Goal: Task Accomplishment & Management: Use online tool/utility

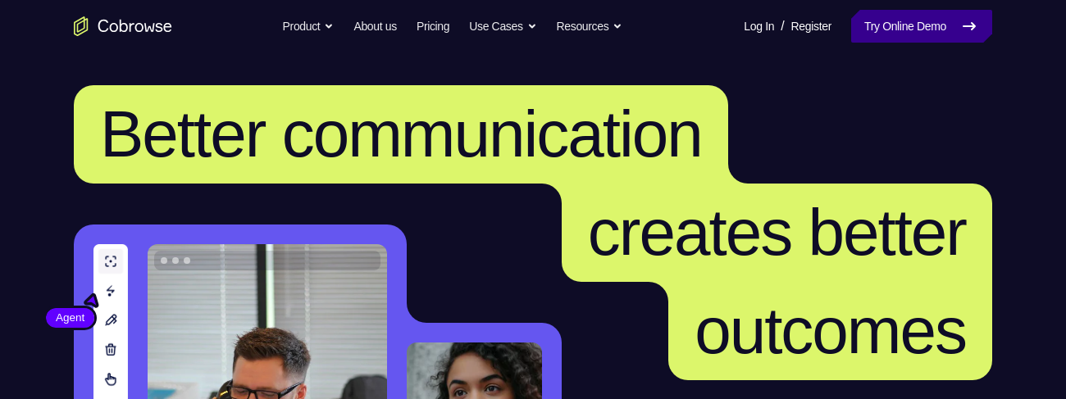
click at [934, 24] on link "Try Online Demo" at bounding box center [921, 26] width 141 height 33
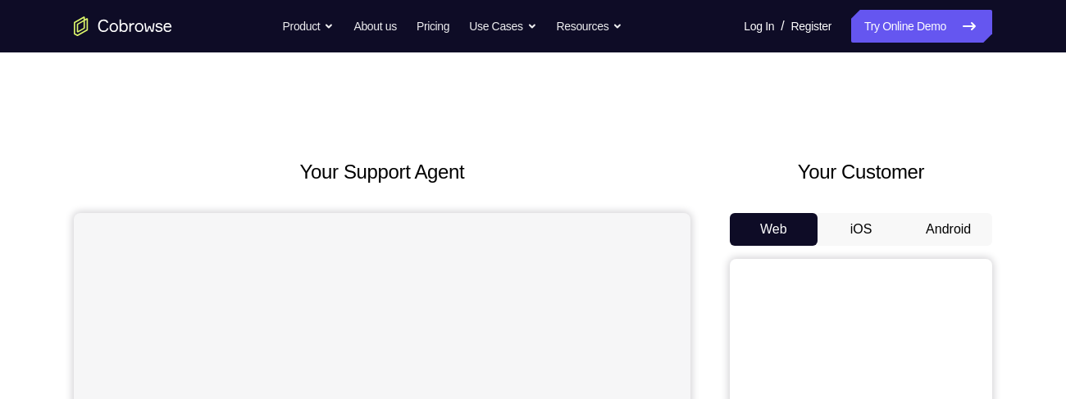
click at [975, 121] on button "Android" at bounding box center [948, 229] width 88 height 33
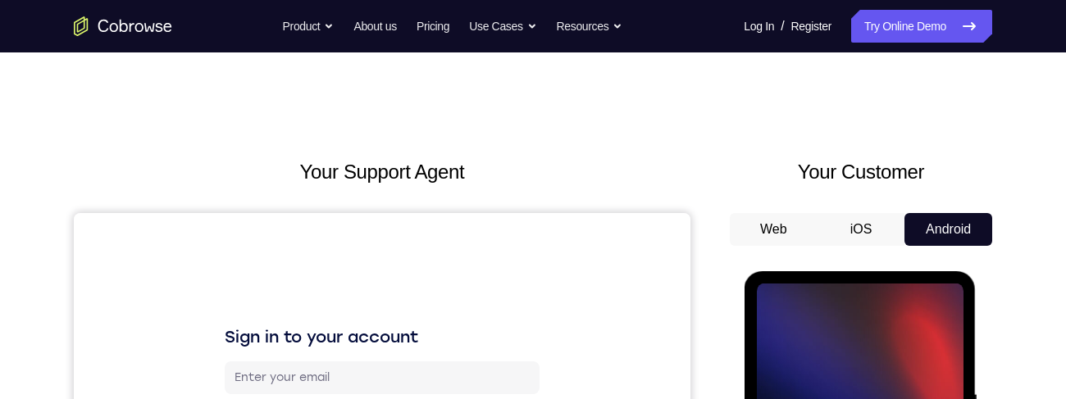
scroll to position [102, 0]
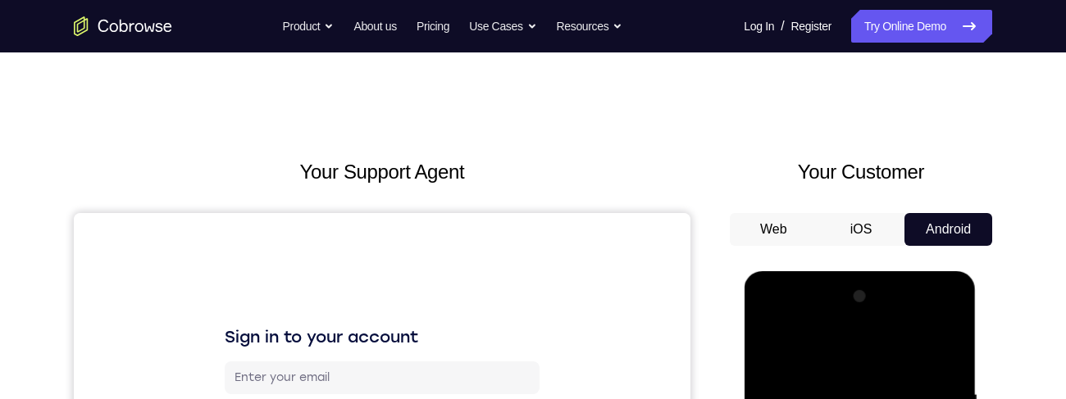
scroll to position [386, 0]
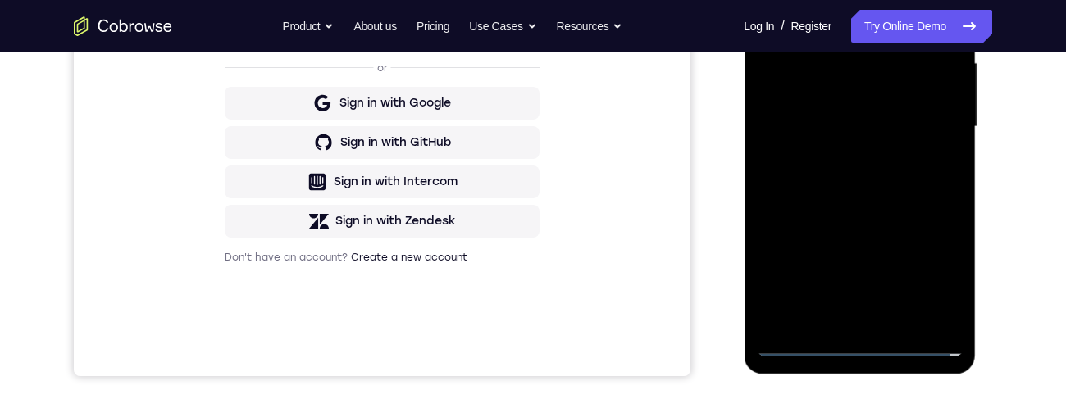
click at [866, 121] on div at bounding box center [859, 127] width 207 height 459
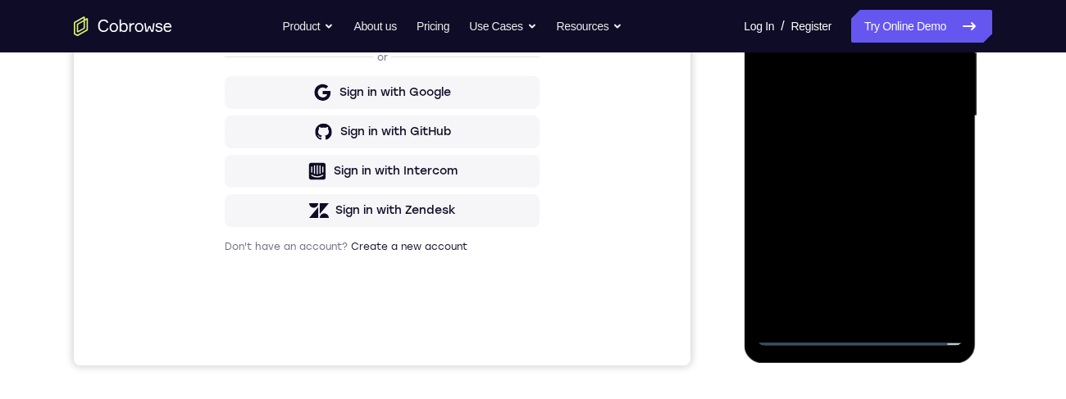
scroll to position [459, 0]
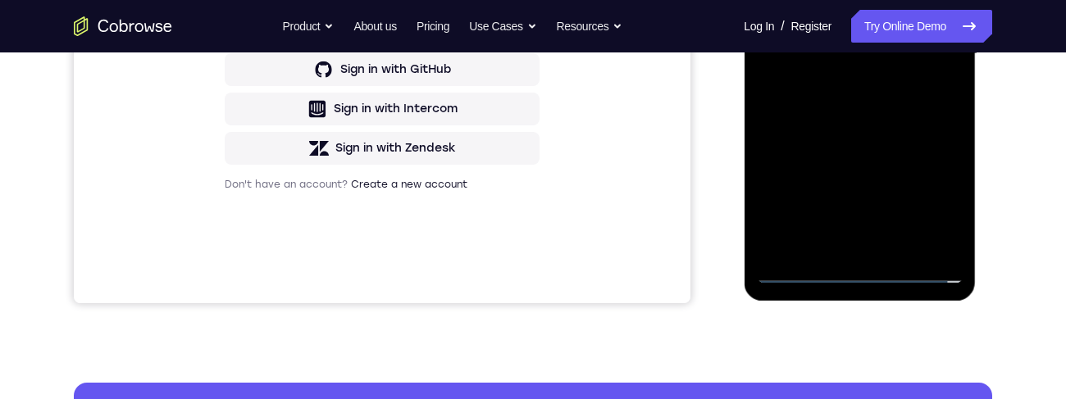
click at [866, 121] on div at bounding box center [859, 54] width 207 height 459
click at [859, 121] on div at bounding box center [859, 54] width 207 height 459
click at [866, 121] on div at bounding box center [859, 54] width 207 height 459
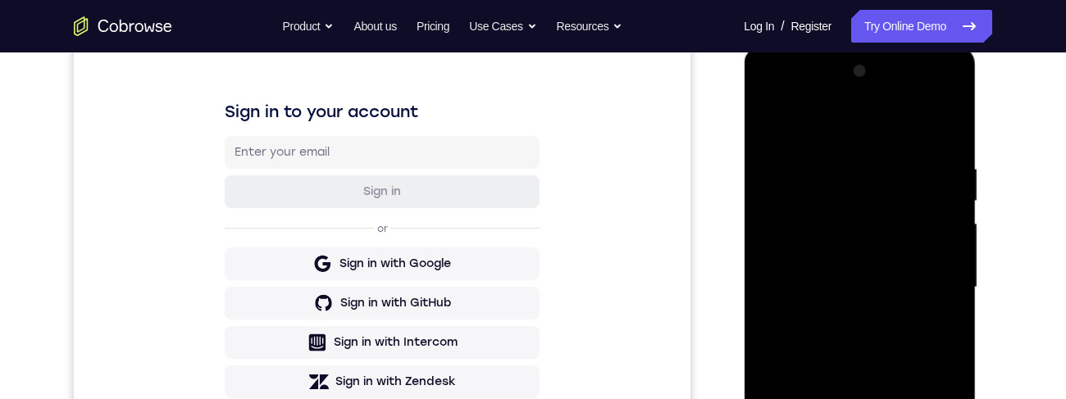
scroll to position [451, 0]
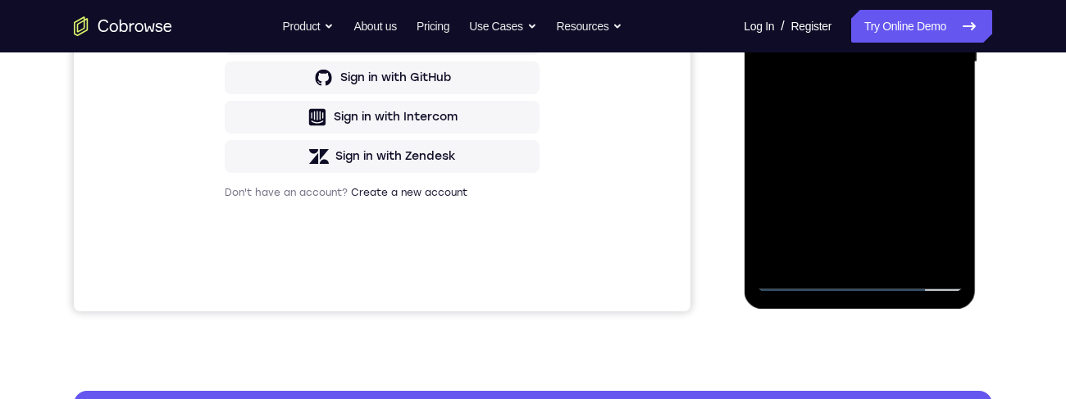
click at [933, 121] on div at bounding box center [859, 62] width 207 height 459
click at [938, 121] on div at bounding box center [859, 62] width 207 height 459
click at [942, 121] on div at bounding box center [859, 62] width 207 height 459
click at [943, 121] on div at bounding box center [859, 62] width 207 height 459
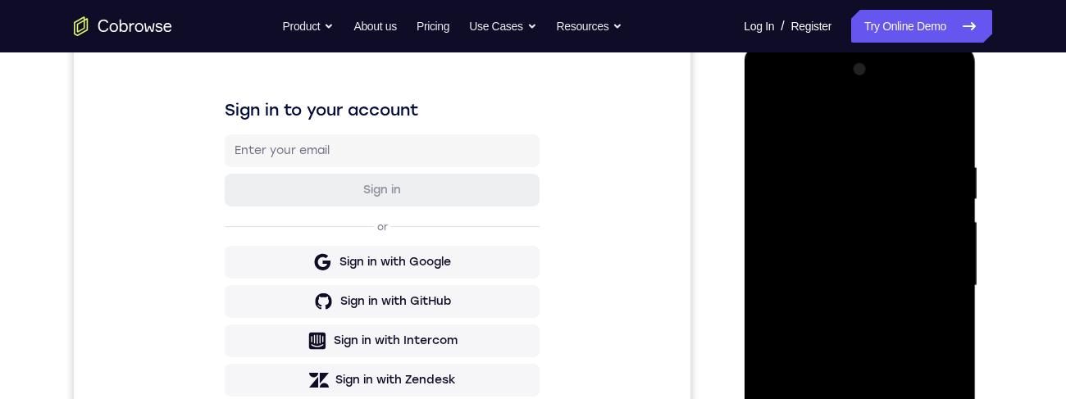
scroll to position [430, 0]
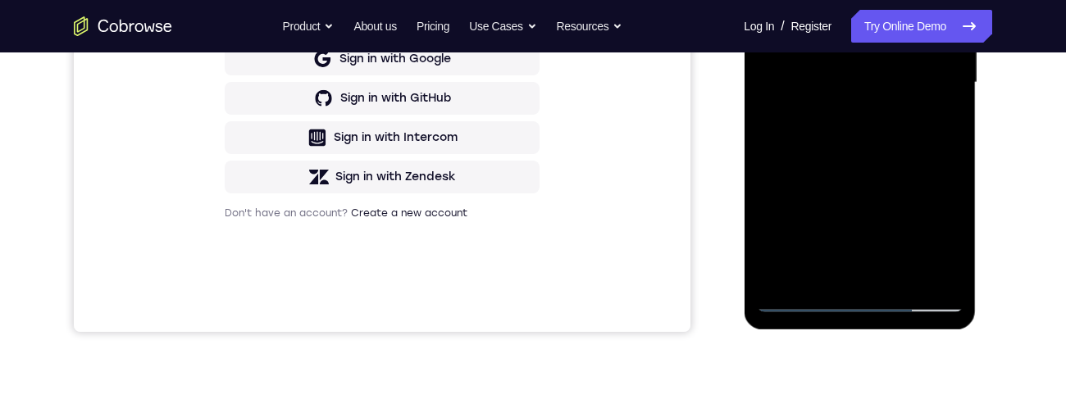
click at [859, 121] on div at bounding box center [859, 82] width 207 height 459
click at [870, 121] on div at bounding box center [859, 82] width 207 height 459
click at [873, 121] on div at bounding box center [859, 82] width 207 height 459
click at [875, 121] on div at bounding box center [859, 82] width 207 height 459
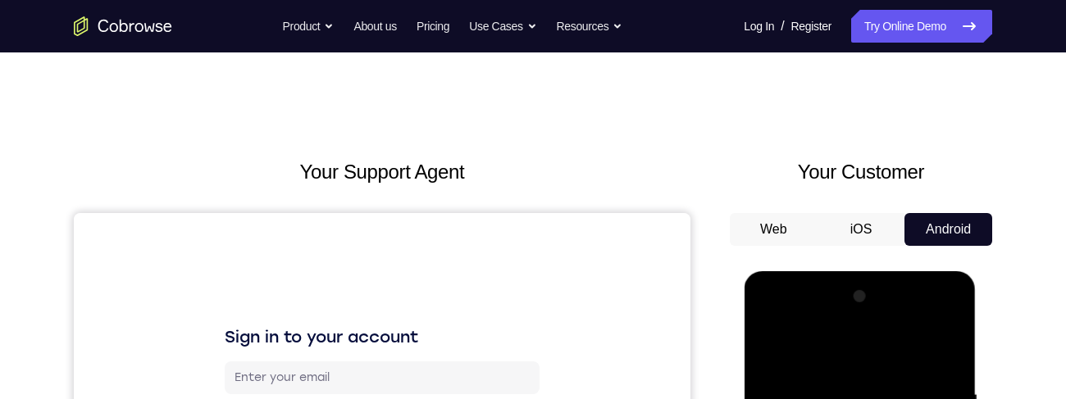
scroll to position [91, 0]
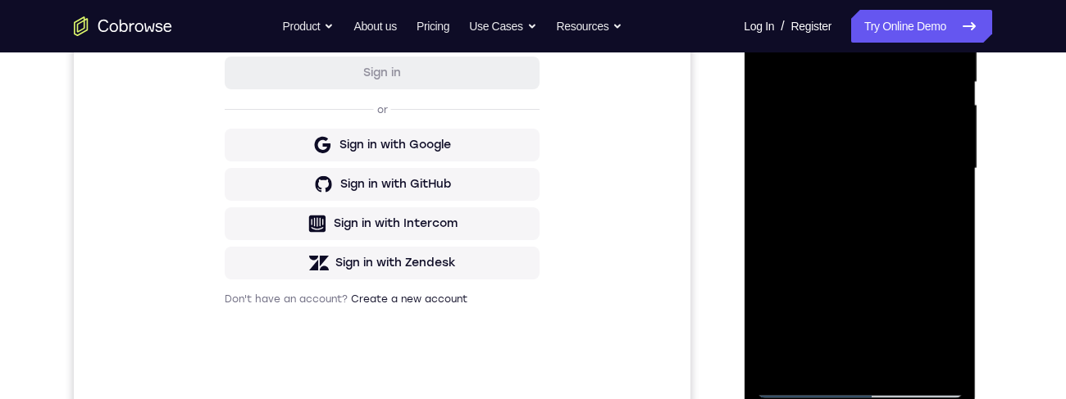
click at [866, 121] on div at bounding box center [859, 168] width 207 height 459
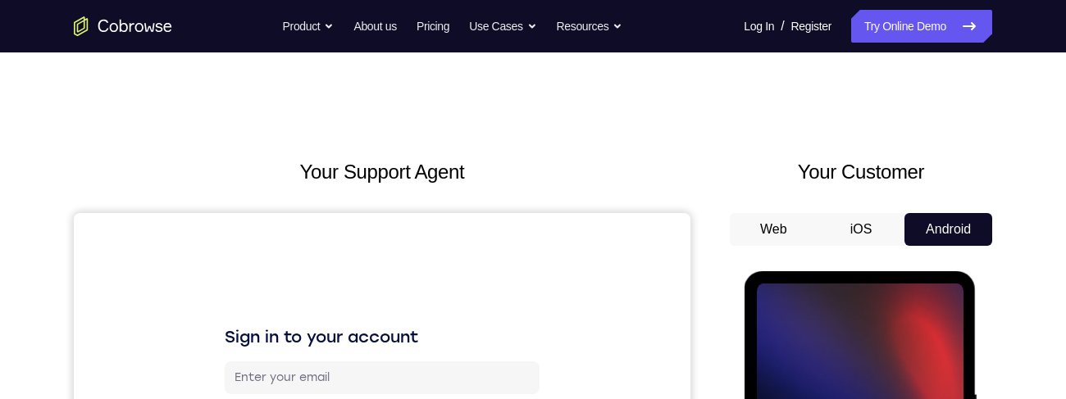
scroll to position [201, 0]
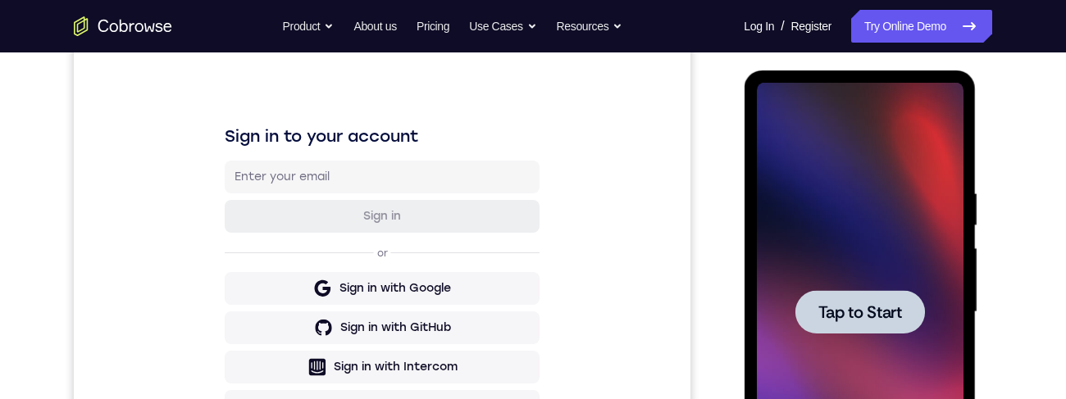
click at [910, 121] on div at bounding box center [859, 311] width 130 height 43
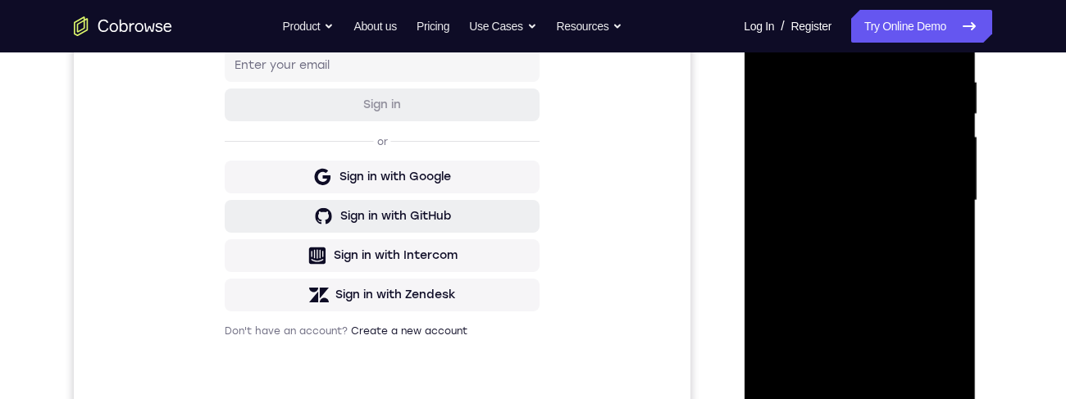
scroll to position [411, 0]
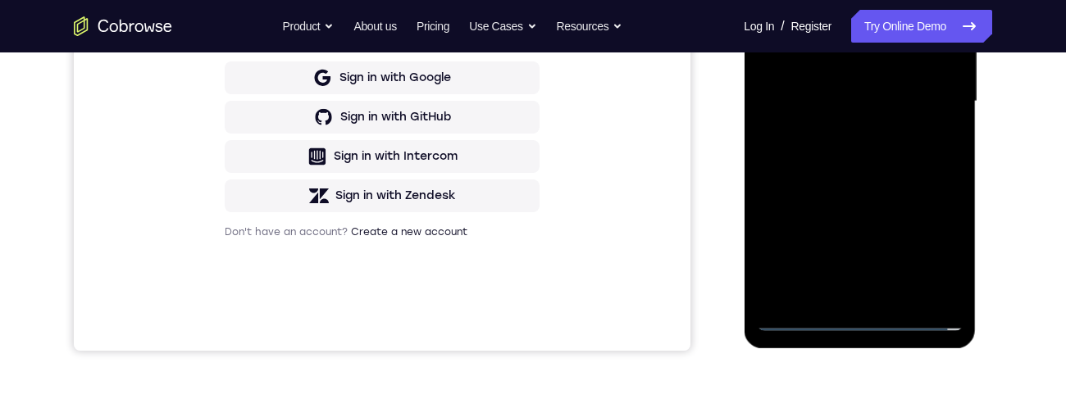
click at [866, 121] on div at bounding box center [859, 101] width 207 height 459
click at [863, 121] on div at bounding box center [859, 101] width 207 height 459
click at [875, 121] on div at bounding box center [859, 101] width 207 height 459
click at [936, 121] on div at bounding box center [859, 101] width 207 height 459
click at [948, 121] on div at bounding box center [859, 101] width 207 height 459
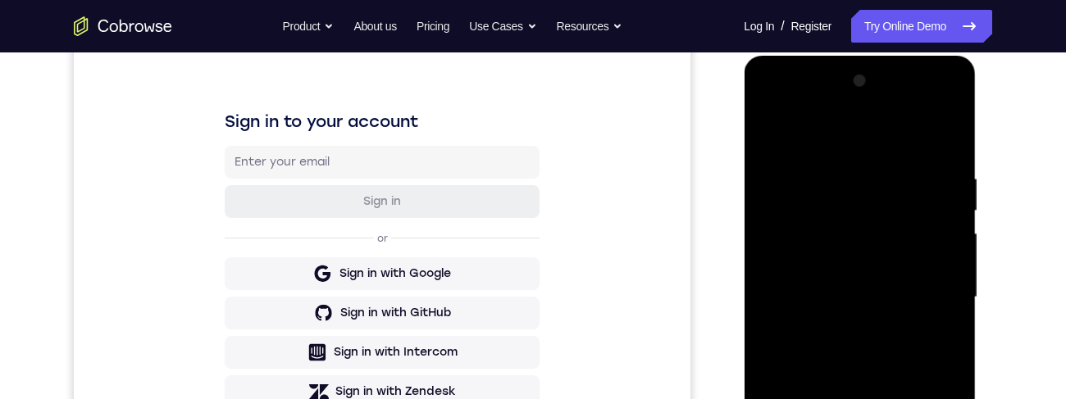
scroll to position [193, 0]
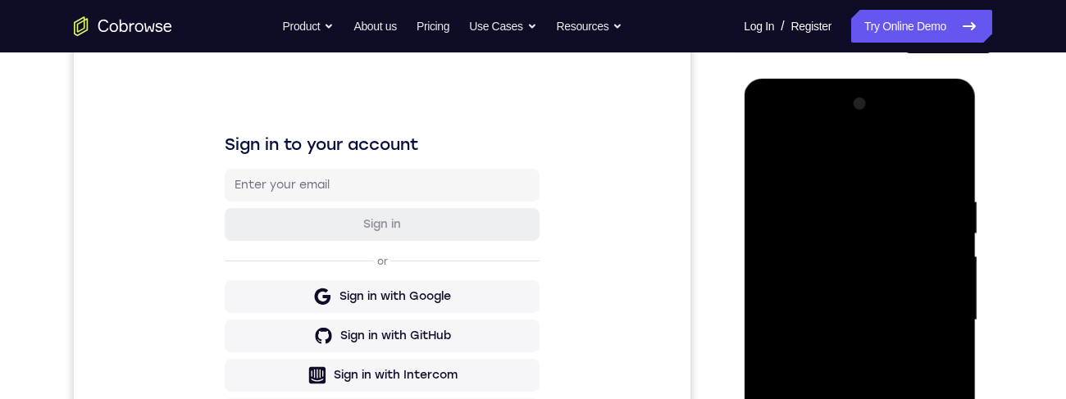
click at [861, 121] on div at bounding box center [859, 320] width 207 height 459
click at [873, 121] on div at bounding box center [859, 320] width 207 height 459
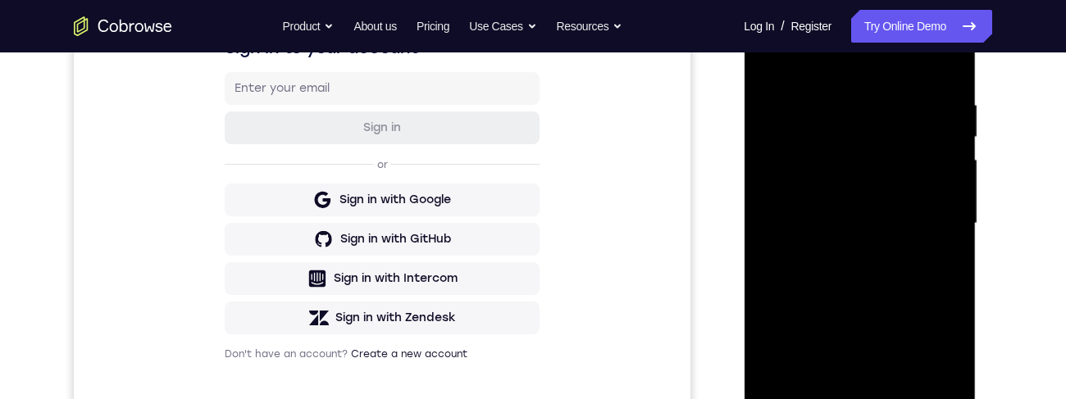
scroll to position [290, 0]
click at [929, 121] on div at bounding box center [859, 222] width 207 height 459
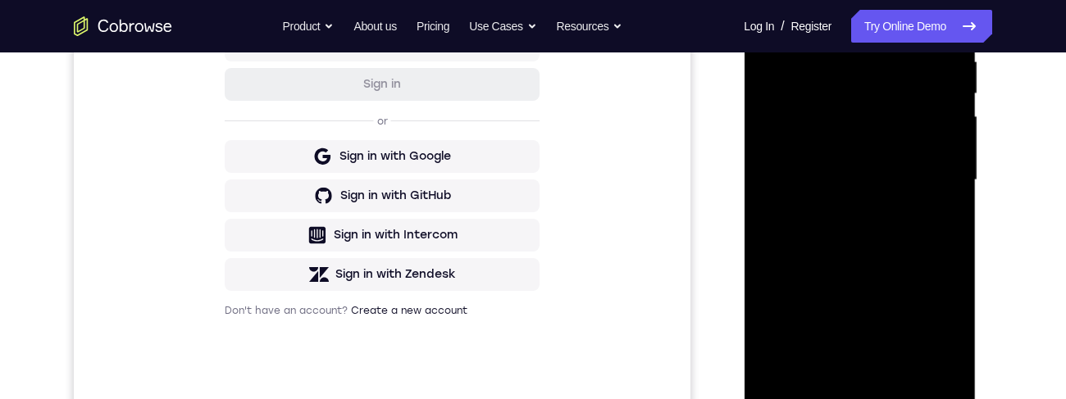
scroll to position [334, 0]
click at [840, 121] on div at bounding box center [859, 179] width 207 height 459
click at [847, 121] on div at bounding box center [859, 179] width 207 height 459
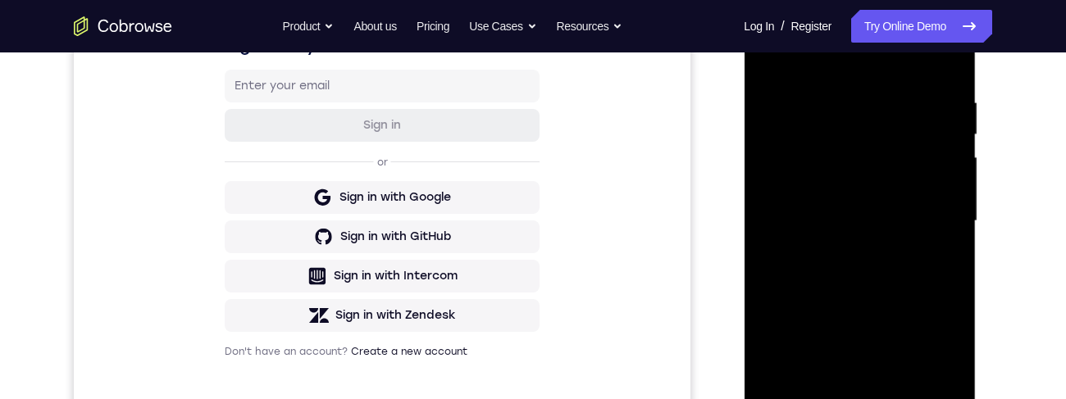
scroll to position [284, 0]
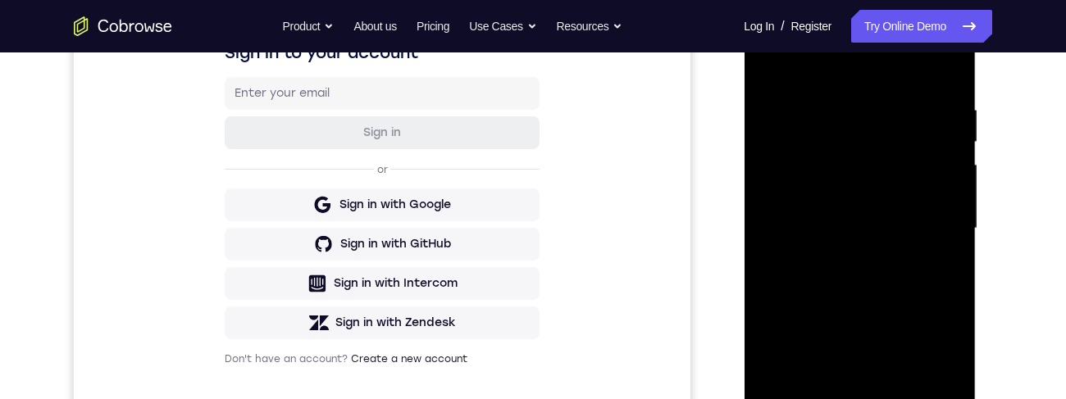
click at [902, 121] on div at bounding box center [859, 228] width 207 height 459
click at [914, 121] on div at bounding box center [859, 228] width 207 height 459
click at [911, 121] on div at bounding box center [859, 228] width 207 height 459
click at [916, 121] on div at bounding box center [859, 228] width 207 height 459
click at [927, 121] on div at bounding box center [859, 228] width 207 height 459
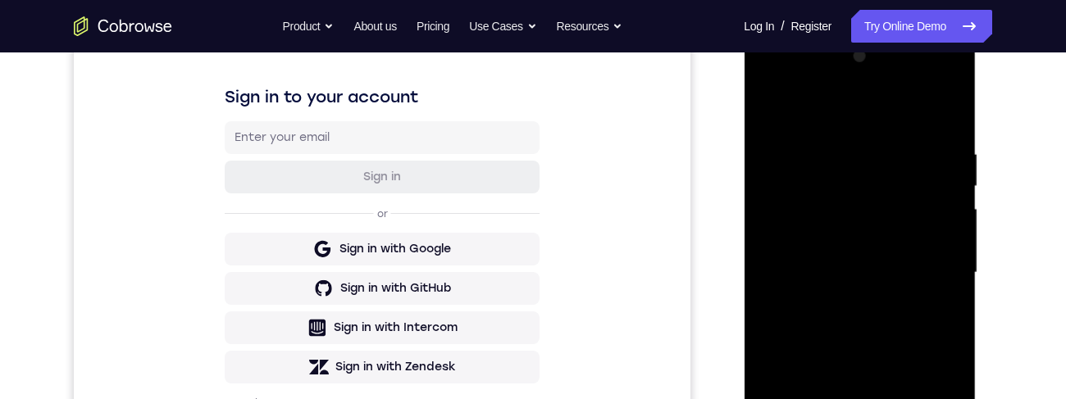
scroll to position [239, 0]
click at [885, 121] on div at bounding box center [859, 273] width 207 height 459
click at [843, 121] on div at bounding box center [859, 273] width 207 height 459
click at [926, 121] on div at bounding box center [859, 273] width 207 height 459
click at [839, 121] on div at bounding box center [859, 273] width 207 height 459
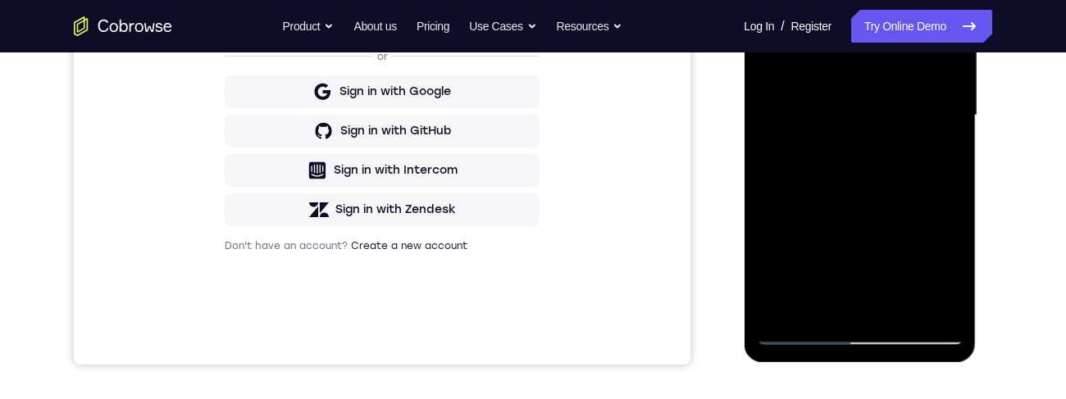
scroll to position [169, 0]
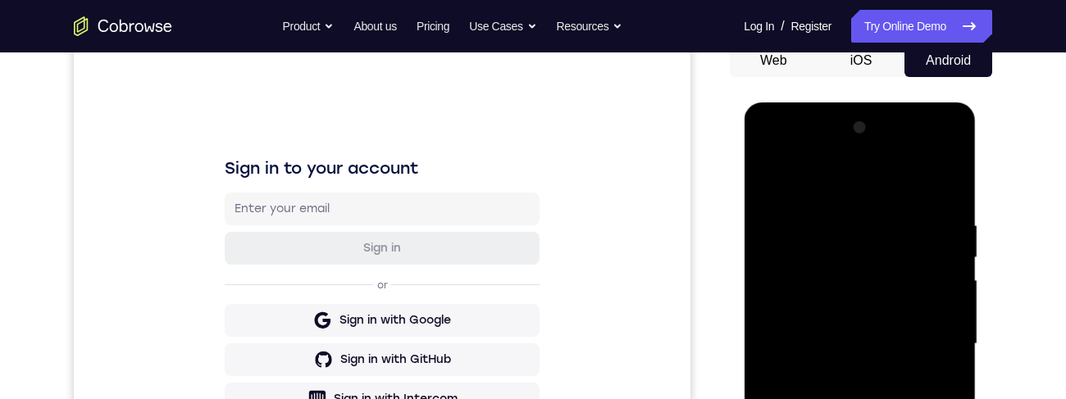
click at [929, 121] on div at bounding box center [859, 344] width 207 height 459
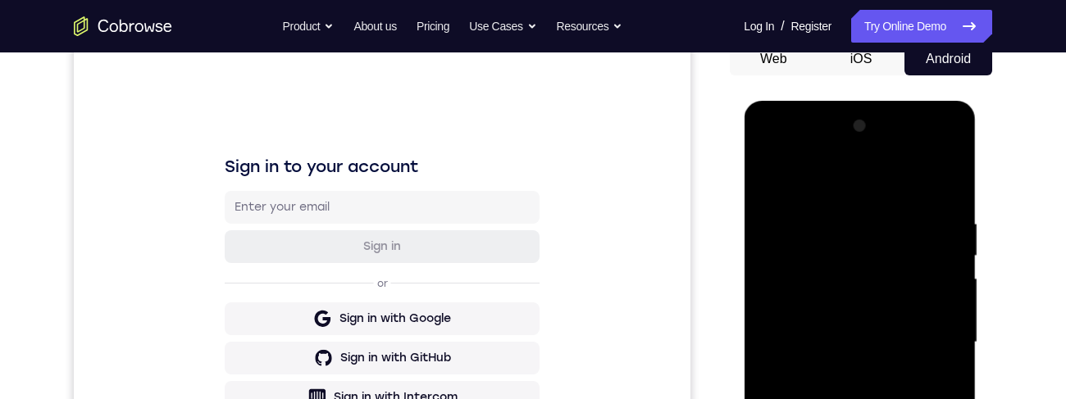
click at [897, 121] on div at bounding box center [859, 342] width 207 height 459
click at [709, 121] on div "Your Support Agent Your Customer Web iOS Android" at bounding box center [533, 290] width 918 height 606
click at [869, 121] on div at bounding box center [859, 342] width 207 height 459
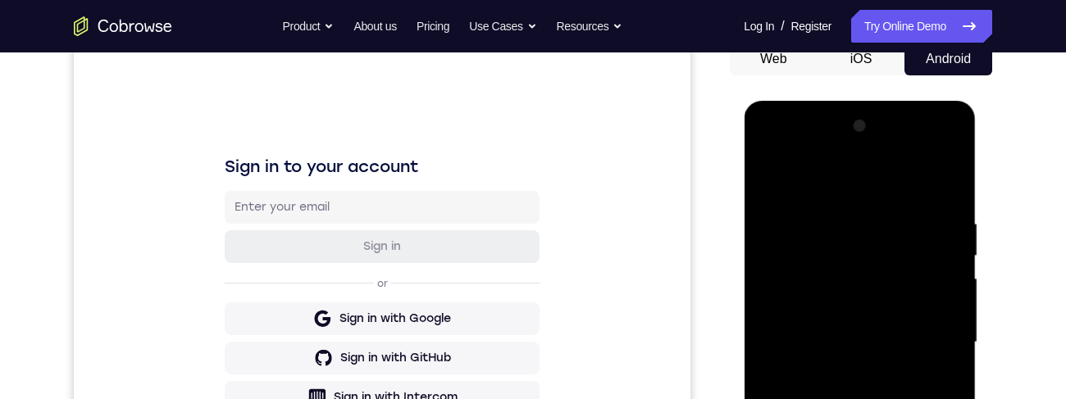
click at [869, 121] on div at bounding box center [859, 342] width 207 height 459
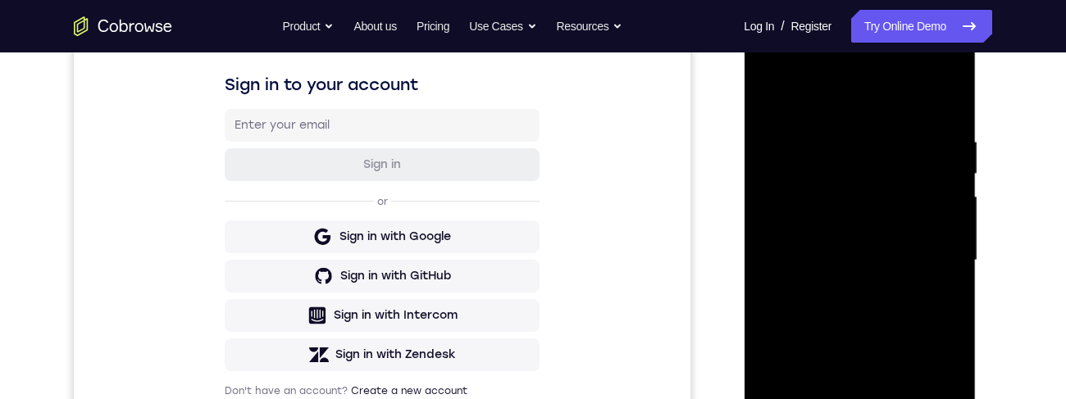
click at [897, 121] on div at bounding box center [859, 260] width 207 height 459
click at [832, 121] on div at bounding box center [859, 260] width 207 height 459
click at [849, 121] on div at bounding box center [859, 260] width 207 height 459
click at [864, 121] on div at bounding box center [859, 260] width 207 height 459
click at [897, 121] on div at bounding box center [859, 260] width 207 height 459
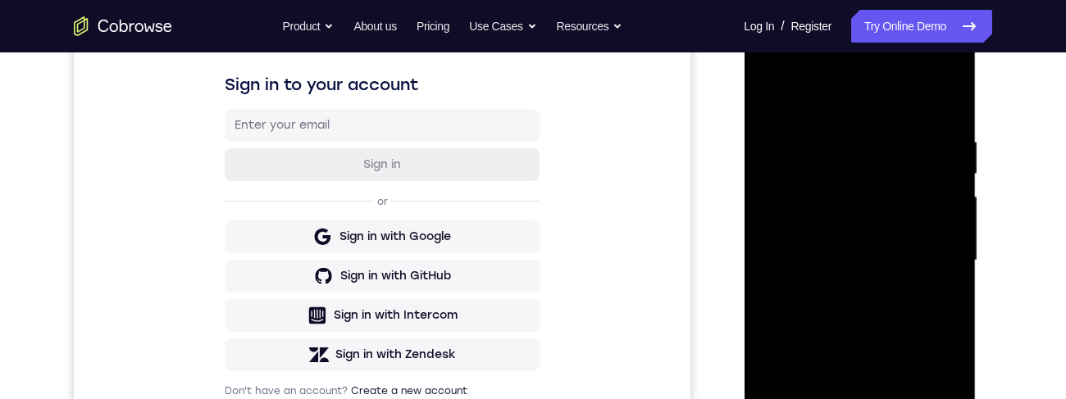
click at [910, 121] on div at bounding box center [859, 260] width 207 height 459
click at [938, 121] on div at bounding box center [859, 260] width 207 height 459
click at [873, 121] on div at bounding box center [859, 260] width 207 height 459
click at [867, 121] on div at bounding box center [859, 260] width 207 height 459
click at [883, 121] on div at bounding box center [859, 260] width 207 height 459
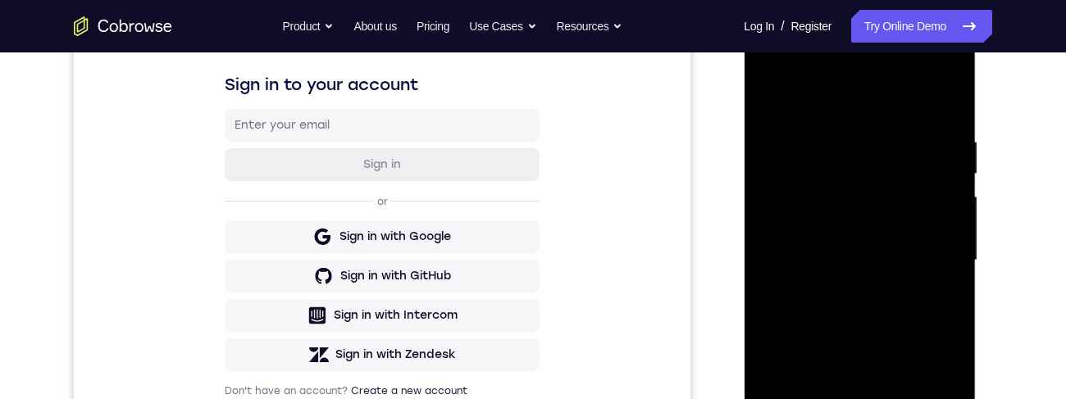
click at [901, 121] on div at bounding box center [859, 260] width 207 height 459
click at [913, 121] on div at bounding box center [859, 260] width 207 height 459
click at [911, 121] on div at bounding box center [859, 260] width 207 height 459
click at [916, 121] on div at bounding box center [859, 260] width 207 height 459
click at [36, 121] on div "Your Support Agent Your Customer Web iOS Android Next Steps We’d be happy to gi…" at bounding box center [532, 340] width 1049 height 1081
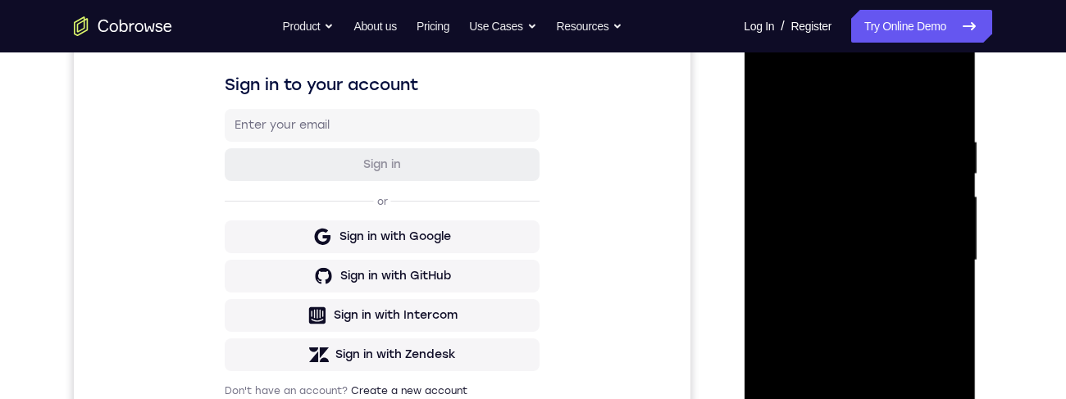
click at [921, 121] on div at bounding box center [859, 260] width 207 height 459
click at [898, 121] on div at bounding box center [859, 260] width 207 height 459
click at [905, 121] on div at bounding box center [859, 260] width 207 height 459
click at [919, 121] on div at bounding box center [859, 260] width 207 height 459
click at [918, 121] on div at bounding box center [859, 260] width 207 height 459
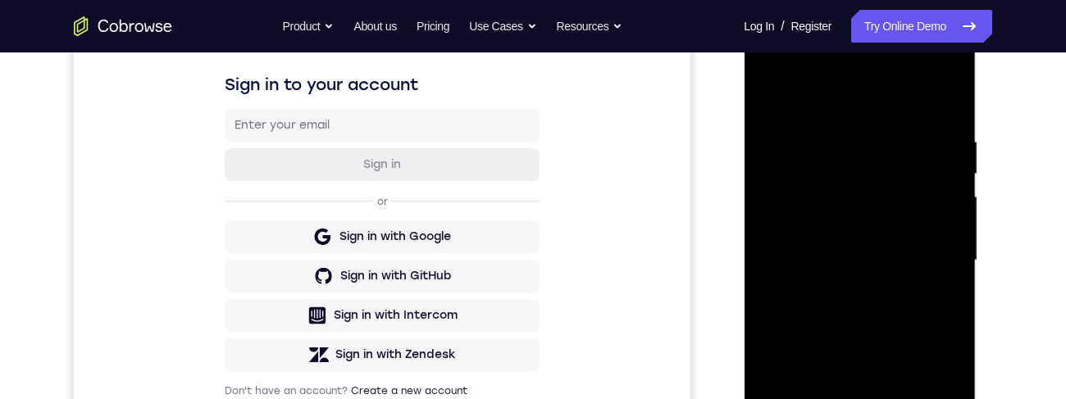
click at [917, 121] on div at bounding box center [859, 260] width 207 height 459
click at [919, 121] on div at bounding box center [859, 260] width 207 height 459
click at [917, 121] on div at bounding box center [859, 260] width 207 height 459
click at [916, 121] on div at bounding box center [859, 260] width 207 height 459
click at [918, 121] on div at bounding box center [859, 260] width 207 height 459
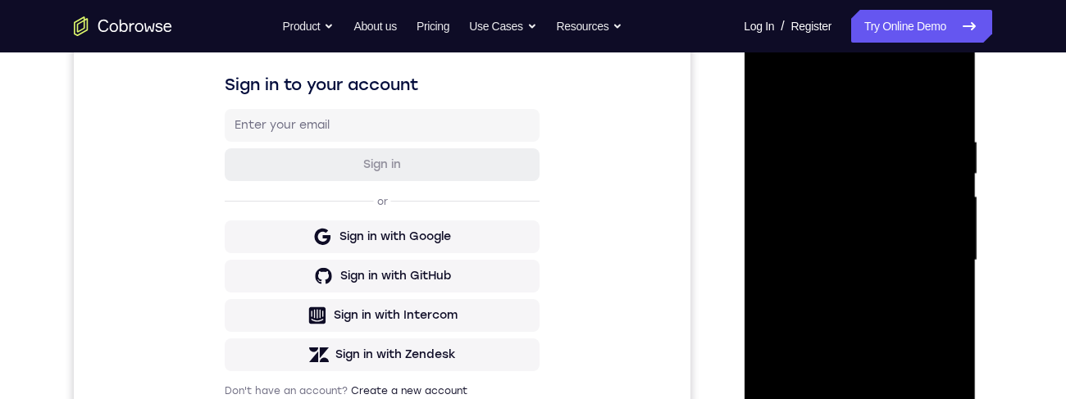
click at [919, 121] on div at bounding box center [859, 260] width 207 height 459
click at [917, 121] on div at bounding box center [859, 260] width 207 height 459
click at [916, 121] on div at bounding box center [859, 260] width 207 height 459
click at [911, 121] on div at bounding box center [859, 260] width 207 height 459
click at [932, 121] on div at bounding box center [859, 260] width 207 height 459
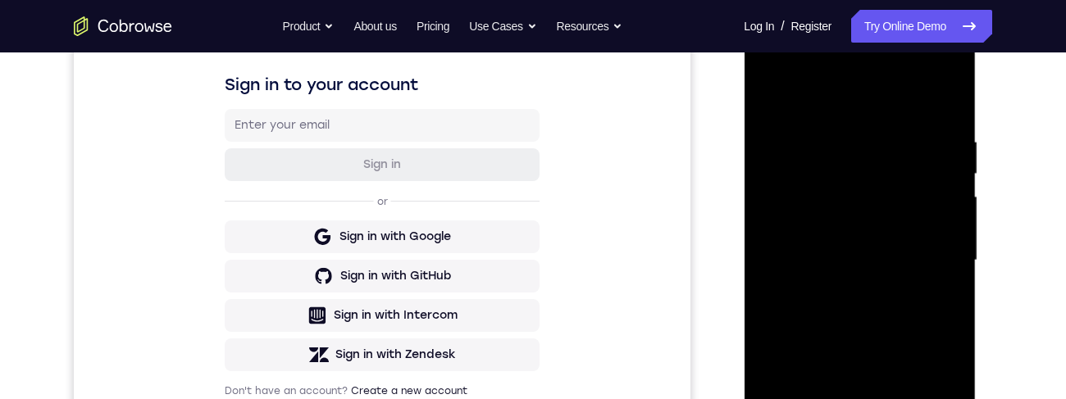
click at [916, 121] on div at bounding box center [859, 260] width 207 height 459
click at [913, 121] on div at bounding box center [859, 260] width 207 height 459
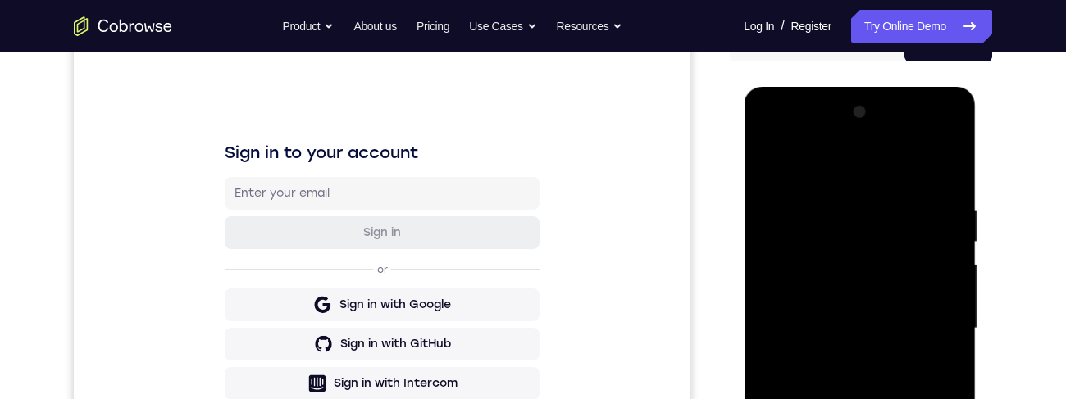
scroll to position [0, 0]
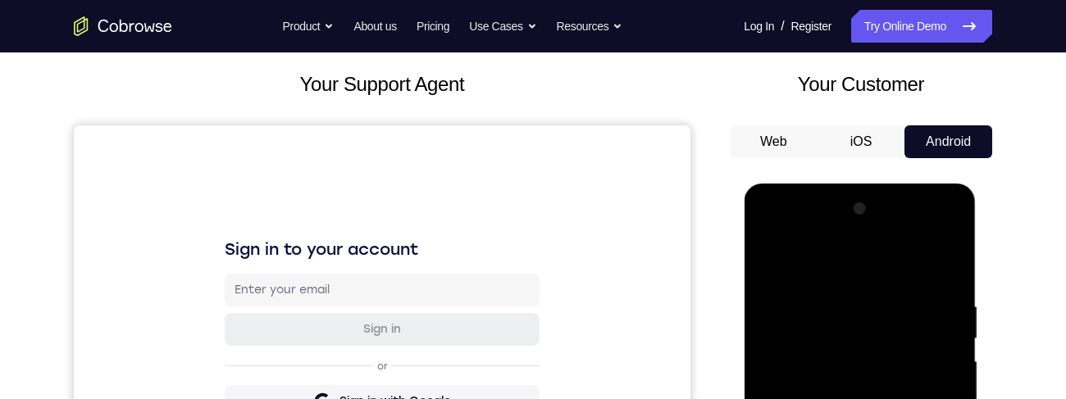
scroll to position [369, 0]
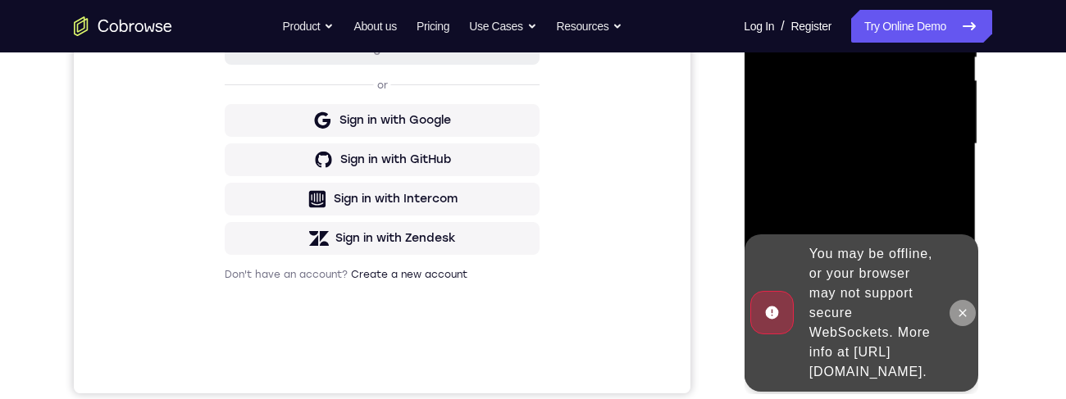
click at [970, 121] on button at bounding box center [961, 313] width 26 height 26
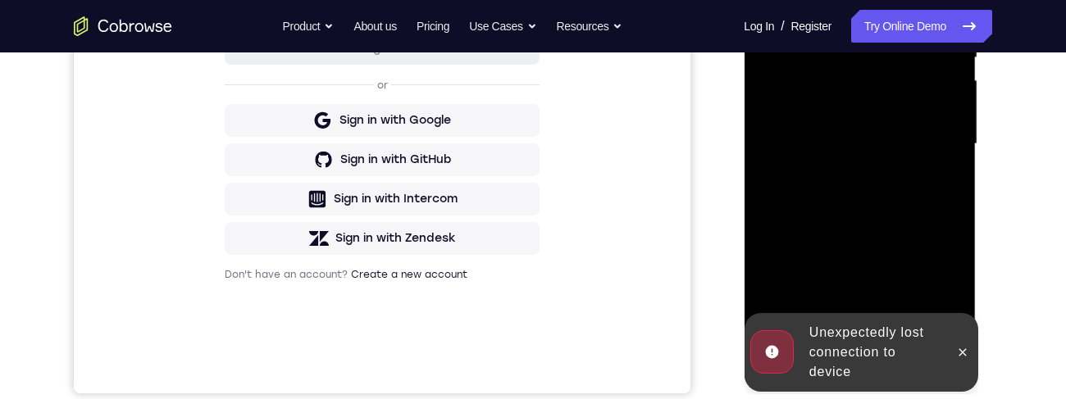
click at [975, 121] on div at bounding box center [961, 352] width 26 height 79
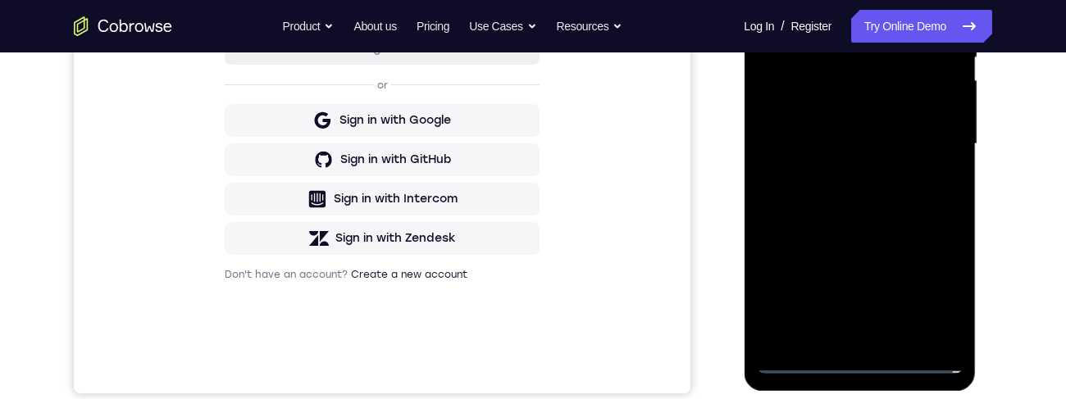
click at [864, 121] on div at bounding box center [859, 144] width 207 height 459
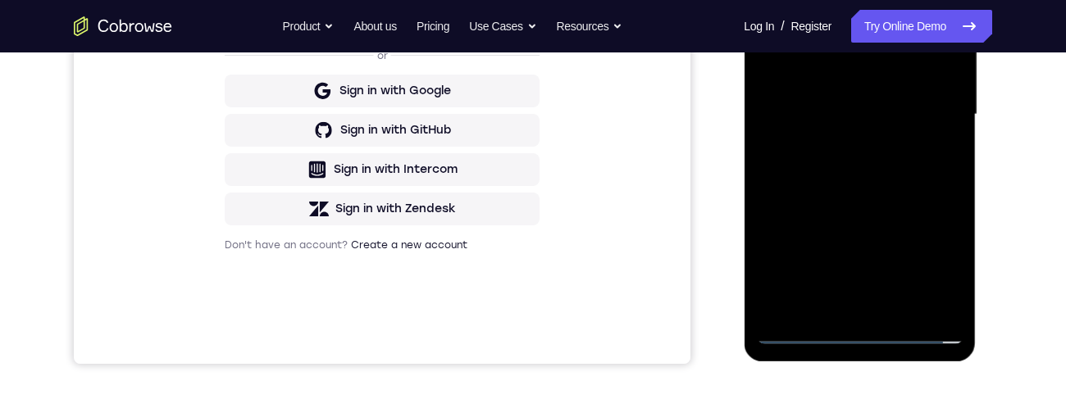
scroll to position [414, 0]
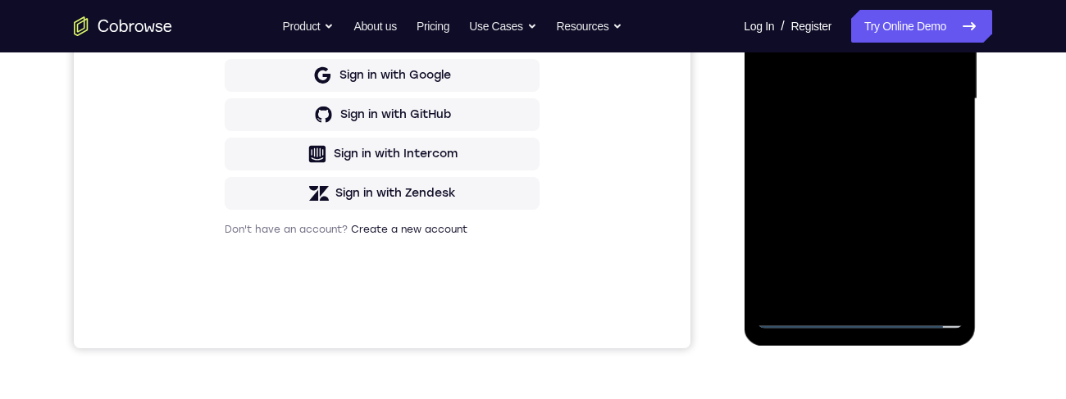
click at [866, 121] on div at bounding box center [859, 99] width 207 height 459
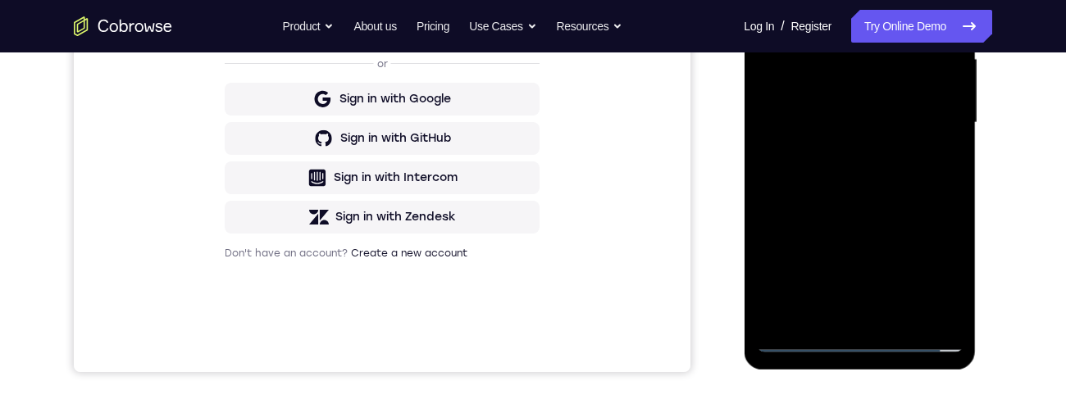
click at [931, 121] on div at bounding box center [859, 122] width 207 height 459
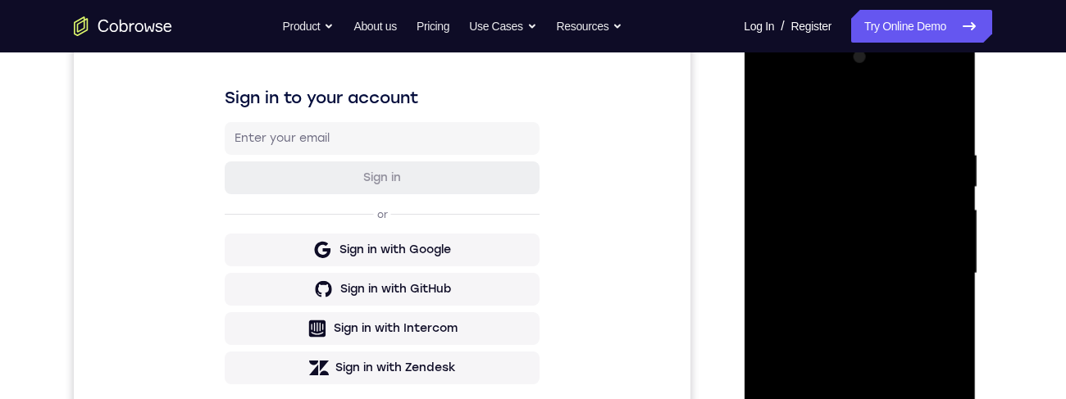
click at [897, 120] on div at bounding box center [859, 273] width 207 height 459
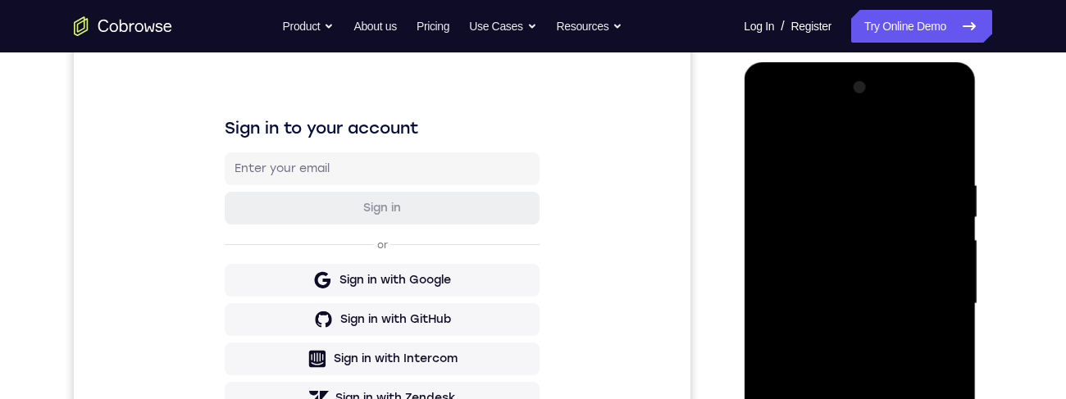
click at [934, 121] on div at bounding box center [859, 304] width 207 height 459
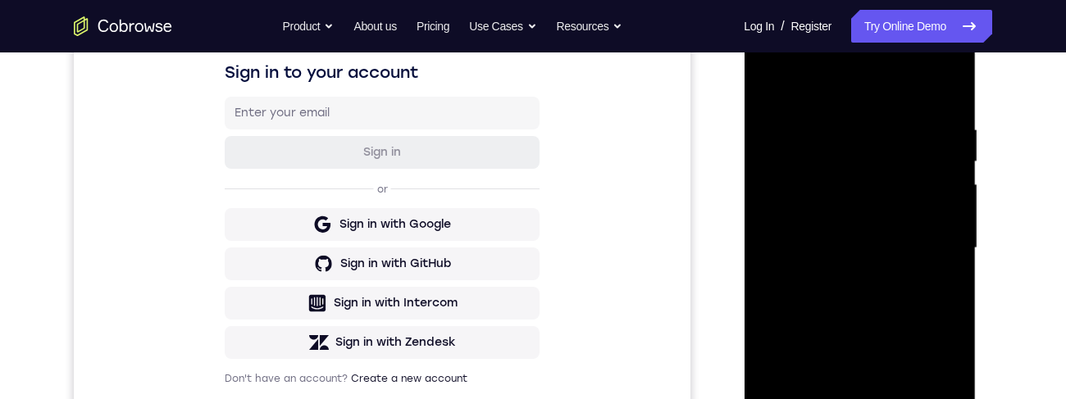
click at [851, 121] on div at bounding box center [859, 248] width 207 height 459
click at [898, 121] on div at bounding box center [859, 248] width 207 height 459
click at [905, 121] on div at bounding box center [859, 248] width 207 height 459
click at [913, 121] on div at bounding box center [859, 248] width 207 height 459
click at [900, 121] on div at bounding box center [859, 248] width 207 height 459
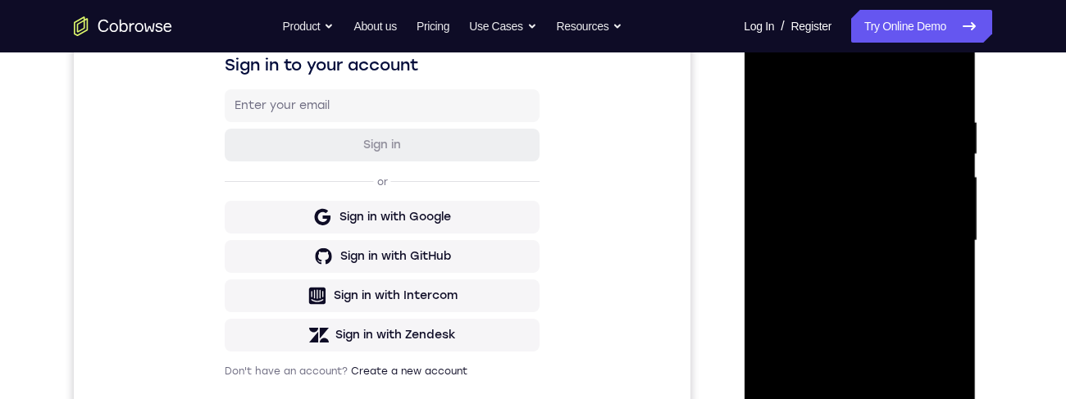
scroll to position [312, 0]
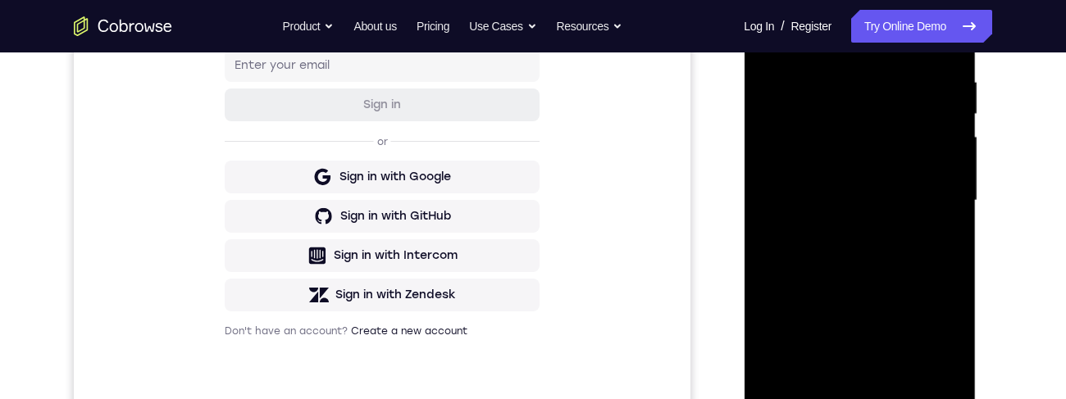
click at [895, 121] on div at bounding box center [859, 200] width 207 height 459
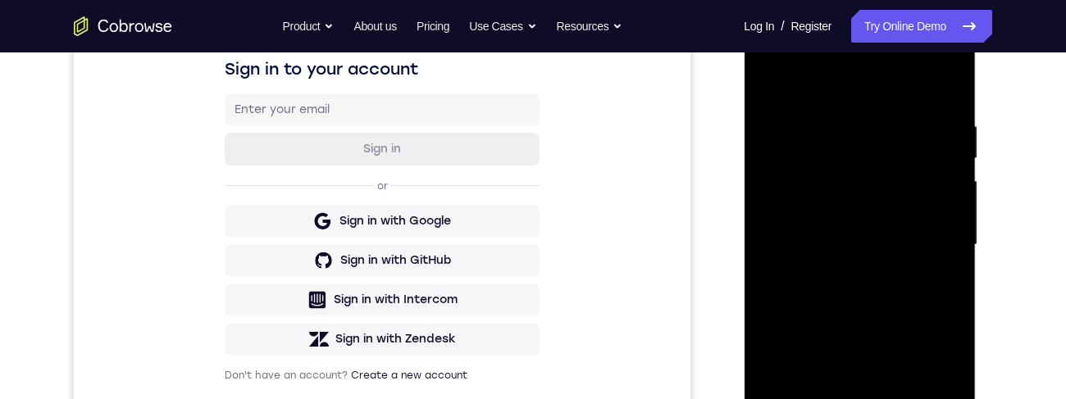
click at [839, 121] on div at bounding box center [859, 245] width 207 height 459
click at [947, 89] on div at bounding box center [859, 245] width 207 height 459
click at [900, 109] on div at bounding box center [859, 245] width 207 height 459
click at [949, 121] on div at bounding box center [859, 245] width 207 height 459
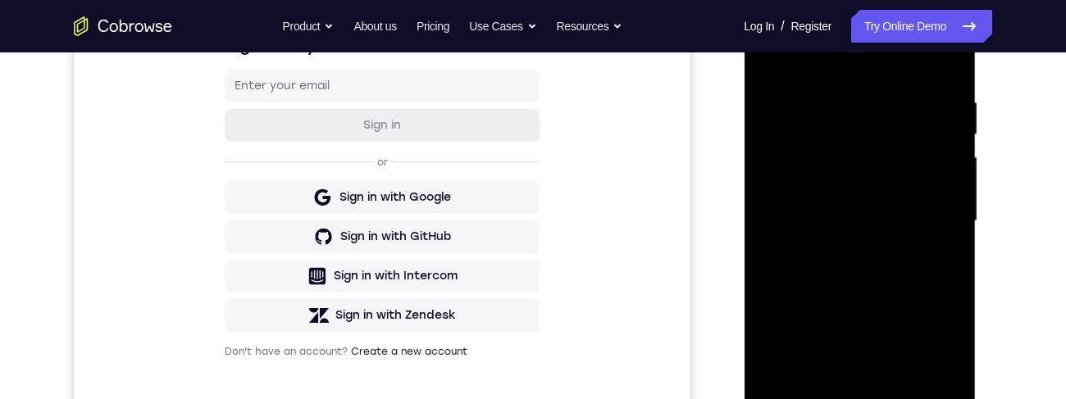
scroll to position [270, 0]
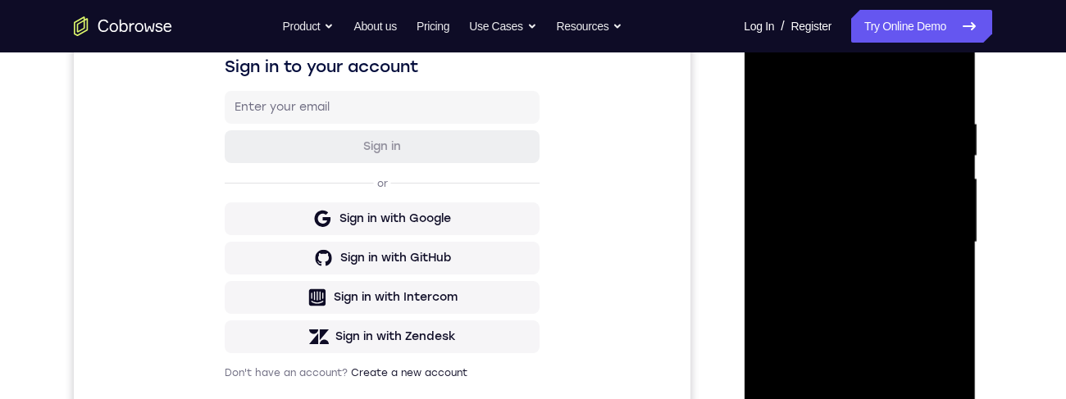
click at [949, 121] on div at bounding box center [859, 242] width 207 height 459
click at [946, 121] on div at bounding box center [859, 244] width 207 height 459
click at [765, 121] on div at bounding box center [859, 244] width 207 height 459
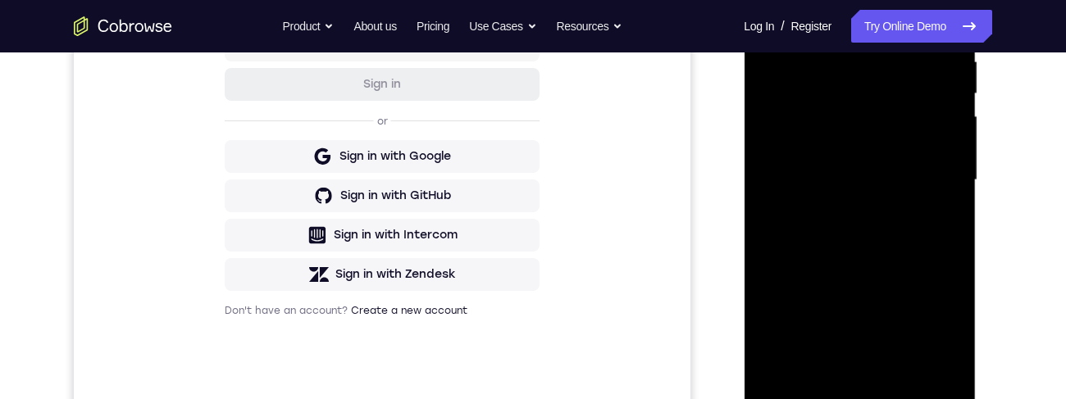
scroll to position [330, 0]
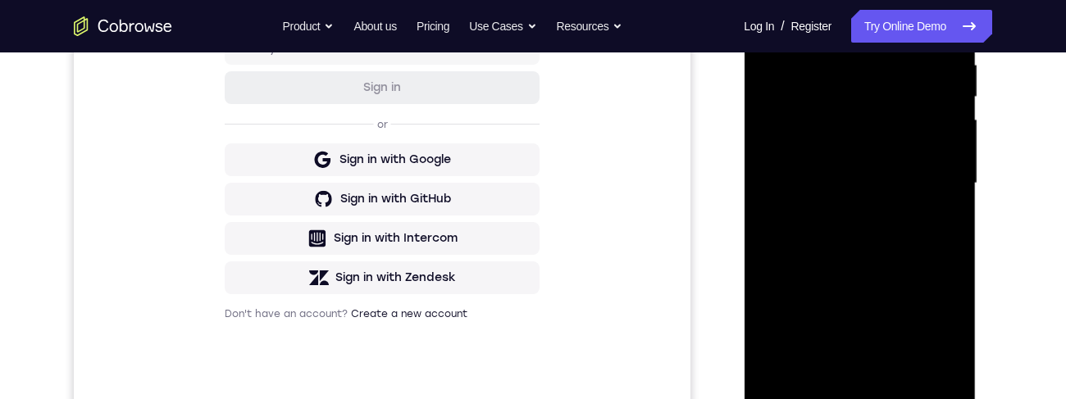
click at [943, 121] on div at bounding box center [859, 183] width 207 height 459
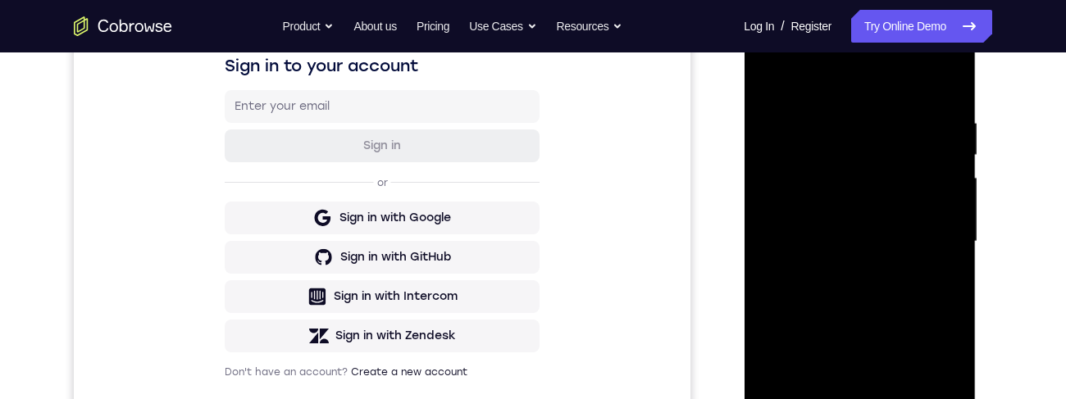
click at [955, 121] on div at bounding box center [859, 241] width 207 height 459
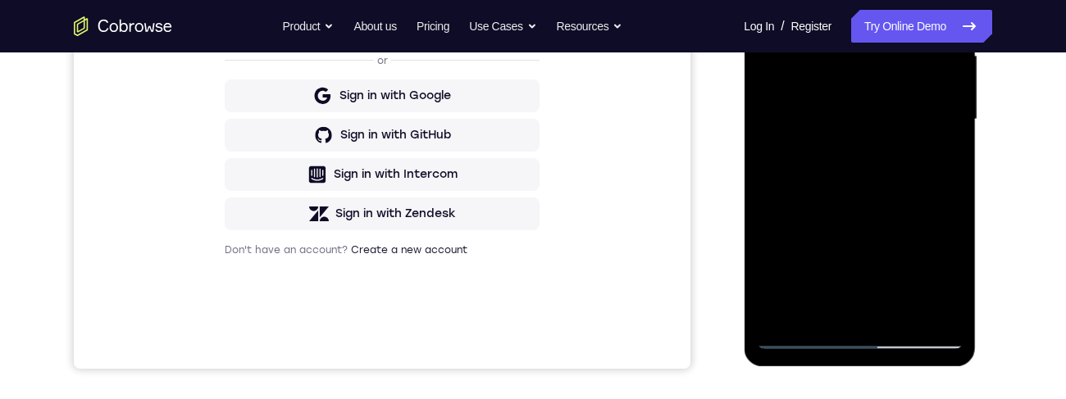
click at [927, 121] on div at bounding box center [859, 119] width 207 height 459
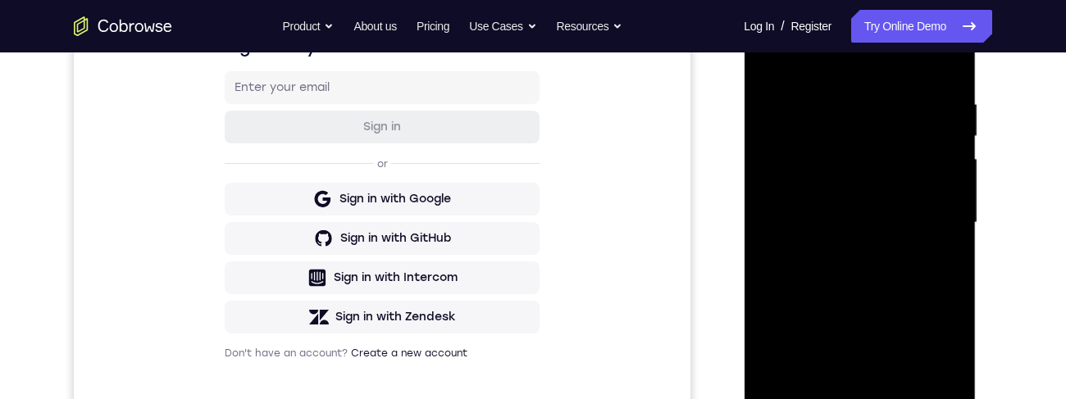
scroll to position [270, 0]
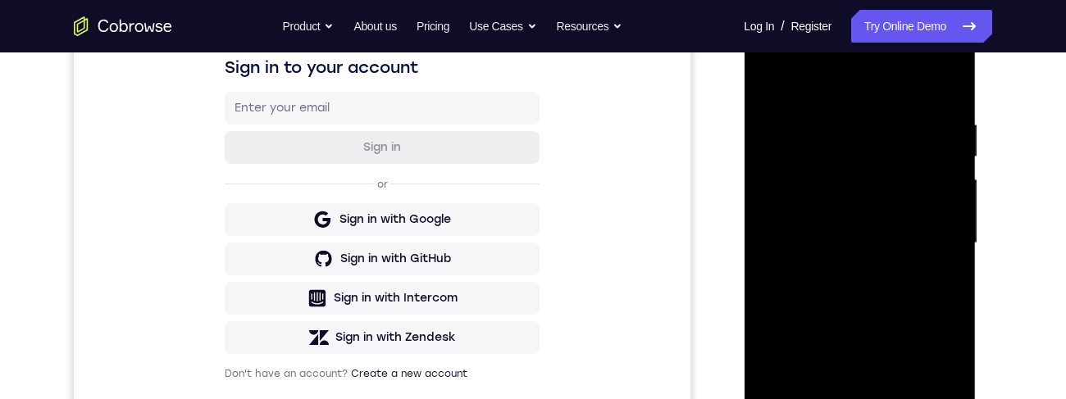
click at [957, 121] on div at bounding box center [859, 243] width 207 height 459
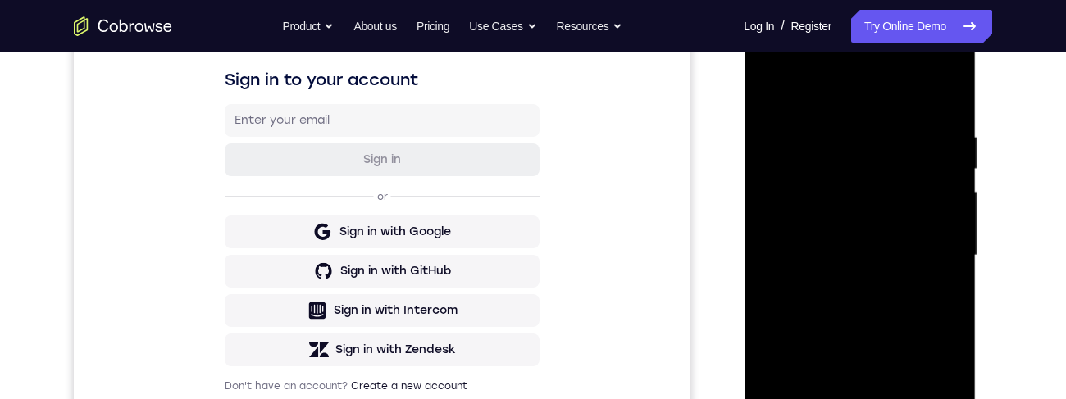
scroll to position [370, 0]
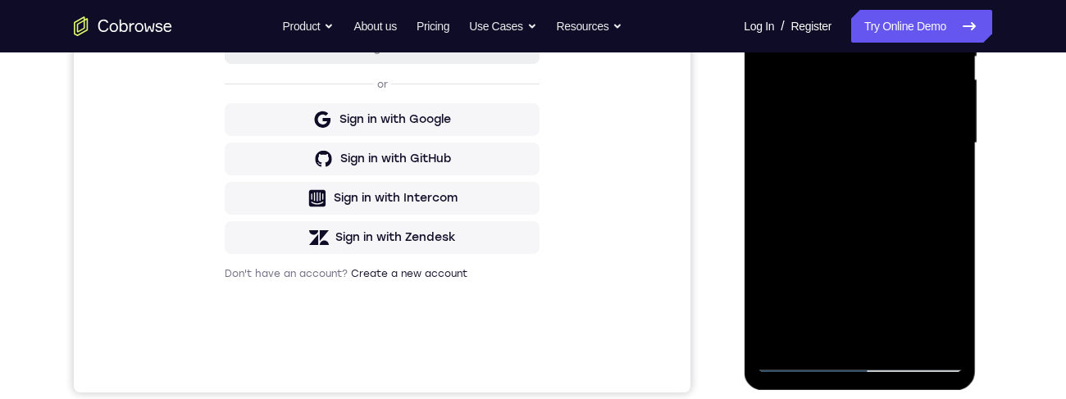
click at [959, 121] on div at bounding box center [859, 143] width 207 height 459
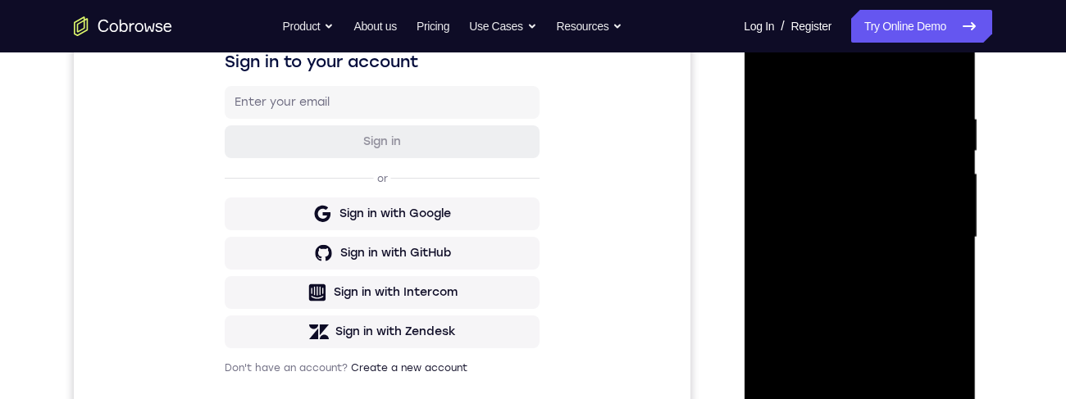
scroll to position [273, 0]
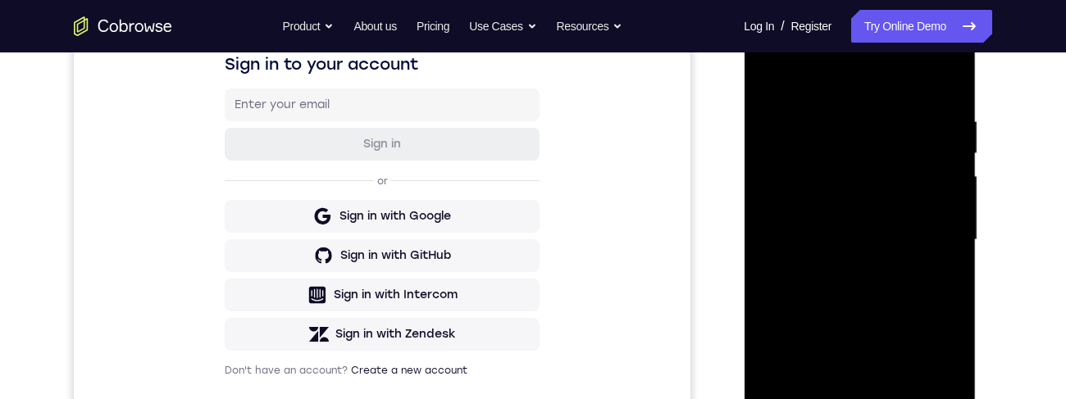
click at [944, 121] on div at bounding box center [859, 240] width 207 height 459
click at [960, 121] on div at bounding box center [859, 240] width 207 height 459
click at [952, 121] on div at bounding box center [859, 240] width 207 height 459
click at [950, 121] on div at bounding box center [859, 240] width 207 height 459
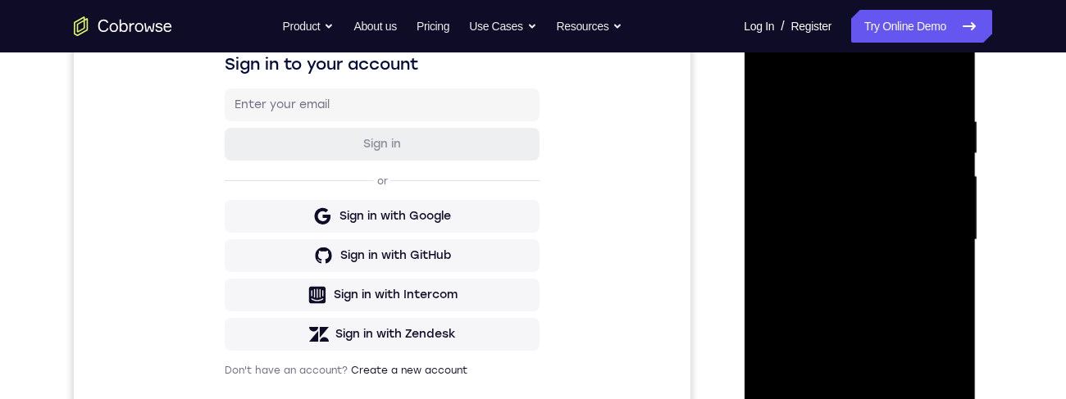
click at [777, 121] on div at bounding box center [859, 240] width 207 height 459
click at [770, 121] on div at bounding box center [859, 240] width 207 height 459
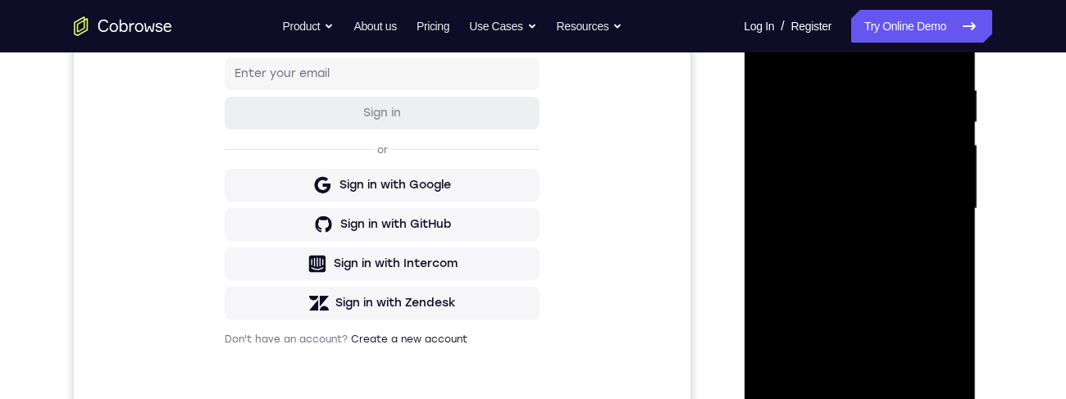
scroll to position [305, 0]
click at [961, 121] on div at bounding box center [859, 208] width 207 height 459
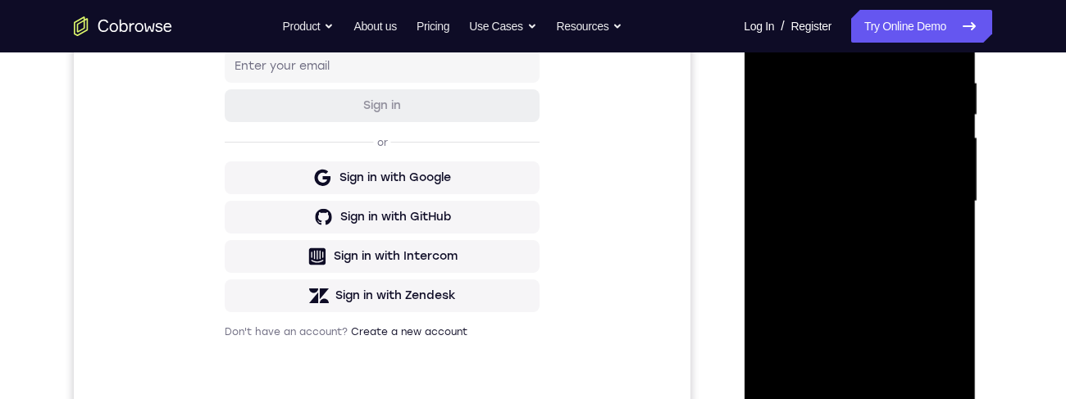
scroll to position [312, 0]
click at [960, 121] on div at bounding box center [859, 200] width 207 height 459
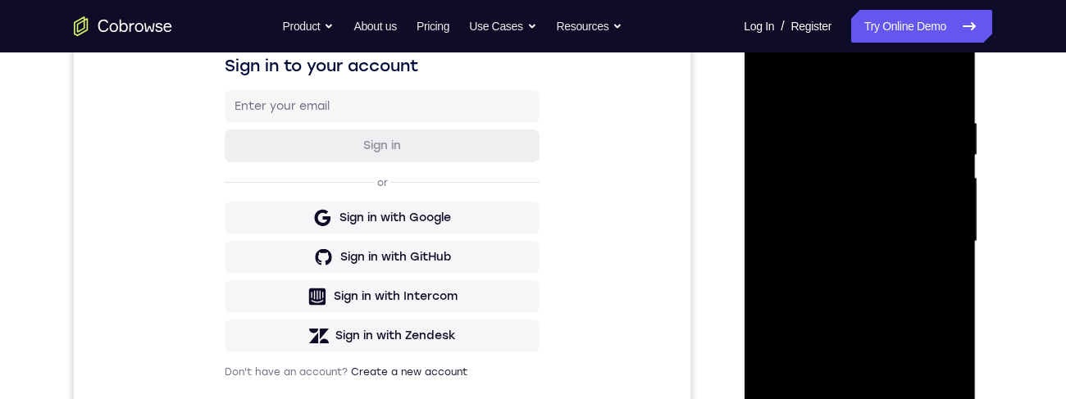
scroll to position [274, 0]
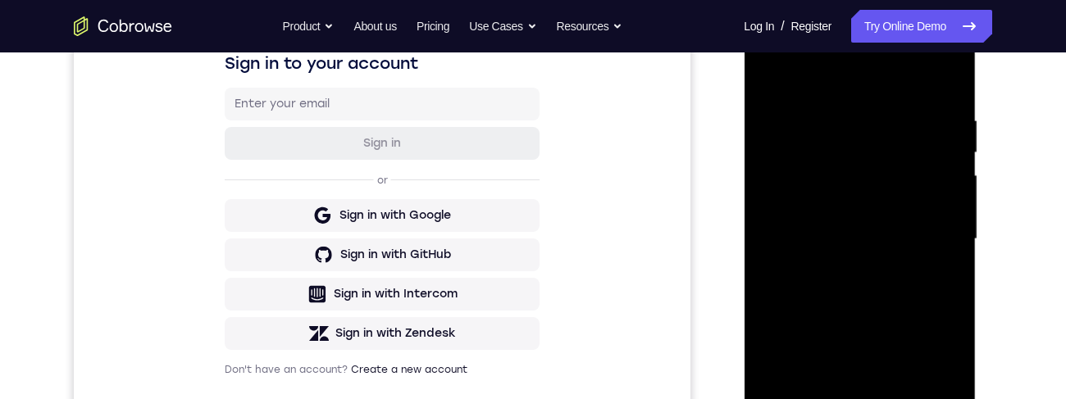
click at [959, 121] on div at bounding box center [859, 239] width 207 height 459
click at [954, 121] on div at bounding box center [859, 239] width 207 height 459
click at [957, 121] on div at bounding box center [859, 239] width 207 height 459
click at [947, 121] on div at bounding box center [859, 239] width 207 height 459
click at [956, 121] on div at bounding box center [859, 239] width 207 height 459
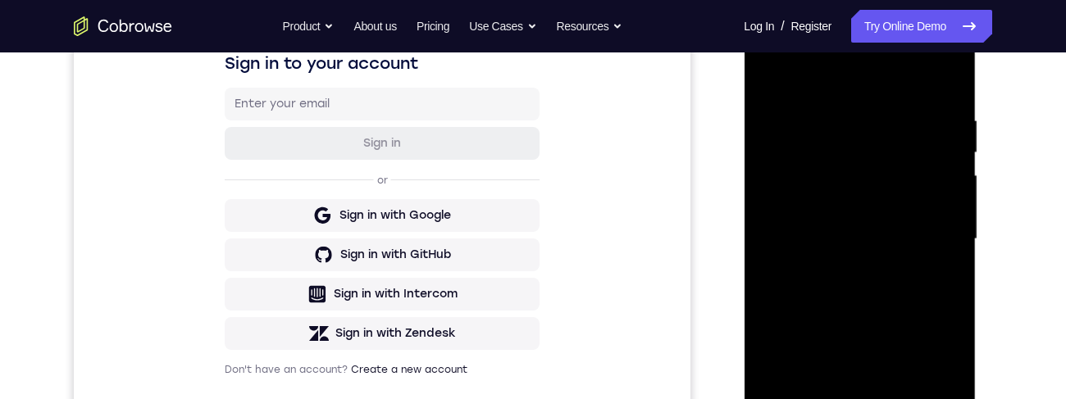
click at [952, 121] on div at bounding box center [859, 239] width 207 height 459
click at [953, 121] on div at bounding box center [859, 239] width 207 height 459
click at [959, 121] on div at bounding box center [859, 239] width 207 height 459
click at [957, 121] on div at bounding box center [859, 239] width 207 height 459
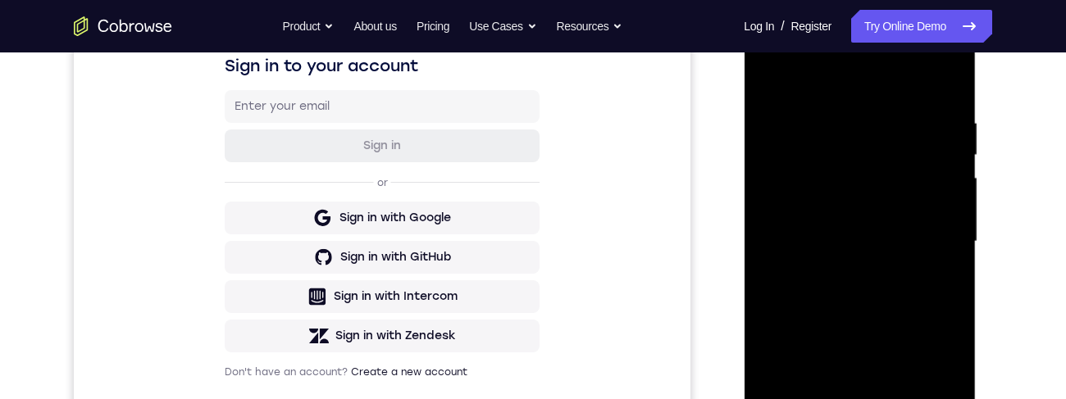
scroll to position [273, 0]
click at [946, 121] on div at bounding box center [859, 240] width 207 height 459
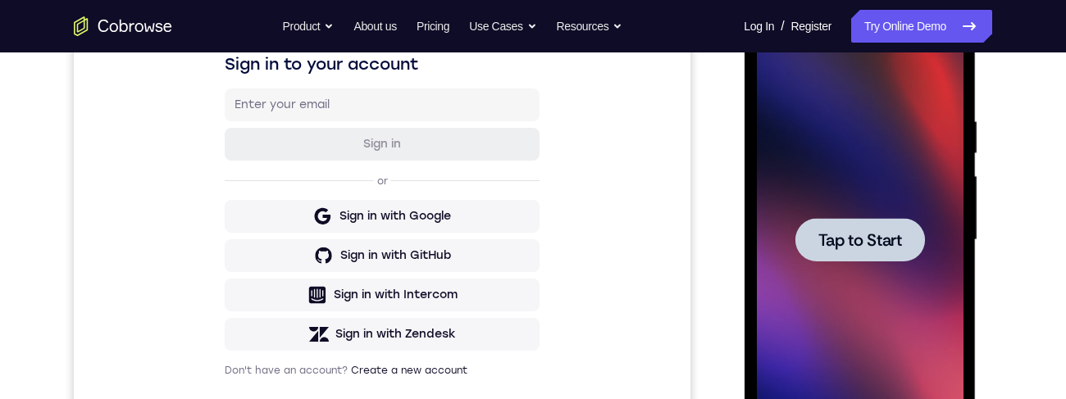
click at [766, 121] on div at bounding box center [859, 240] width 207 height 459
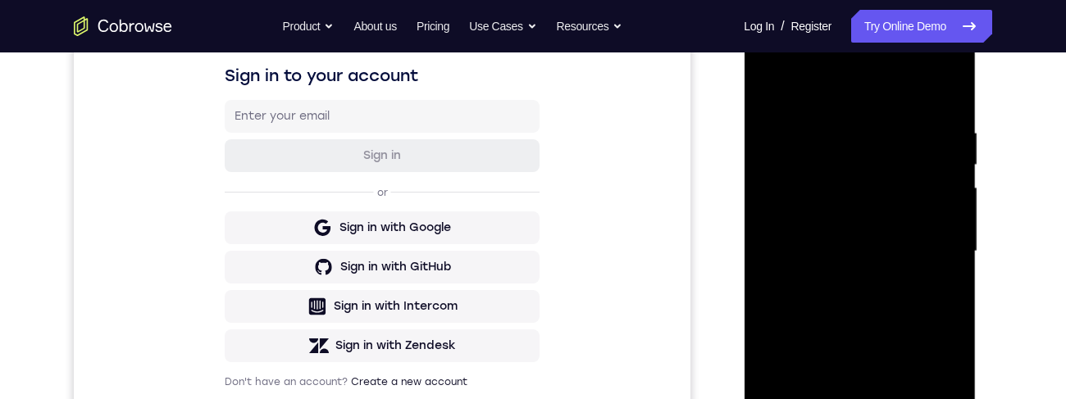
scroll to position [367, 0]
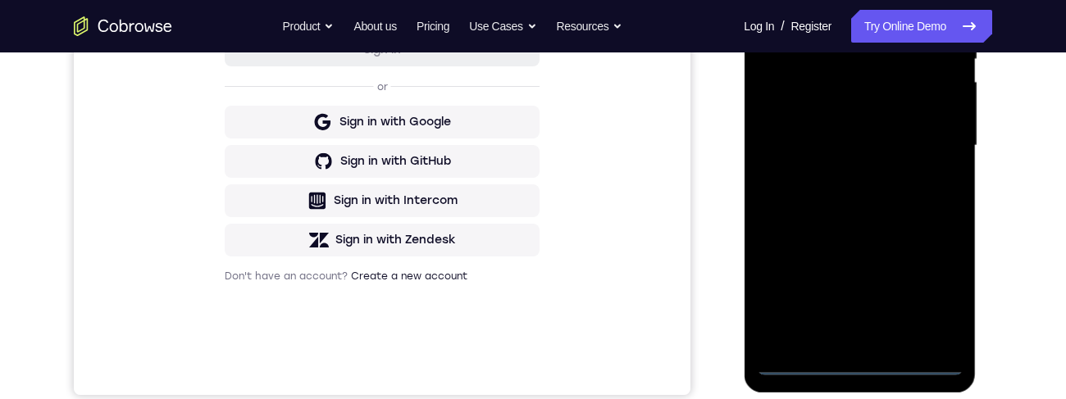
click at [871, 121] on div at bounding box center [859, 145] width 207 height 459
click at [863, 121] on div at bounding box center [859, 145] width 207 height 459
click at [934, 121] on div at bounding box center [859, 145] width 207 height 459
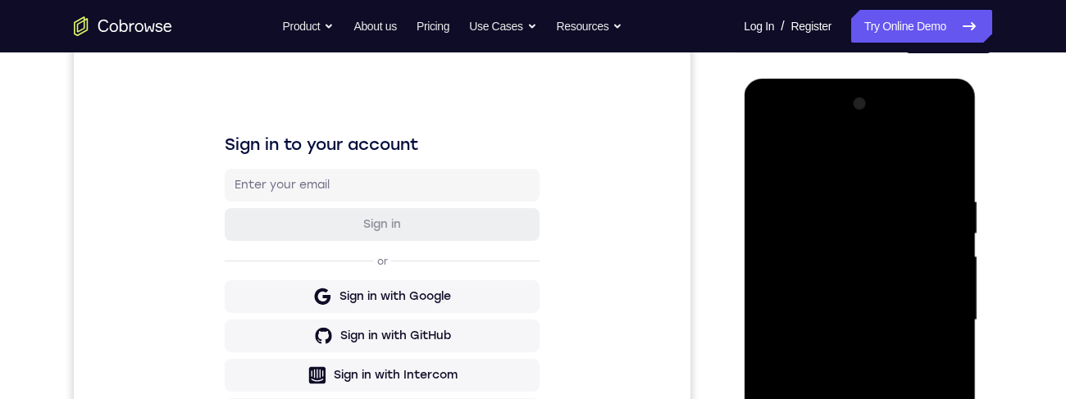
scroll to position [190, 0]
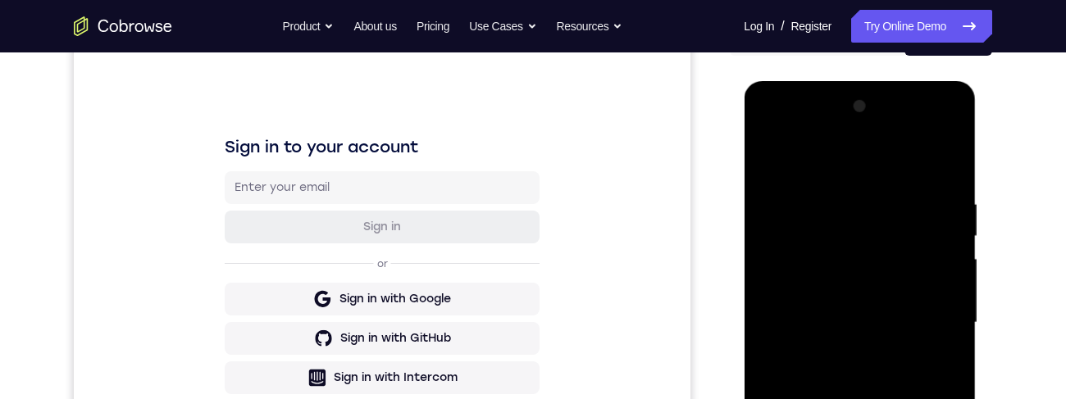
click at [871, 121] on div at bounding box center [859, 322] width 207 height 459
click at [928, 121] on div at bounding box center [859, 322] width 207 height 459
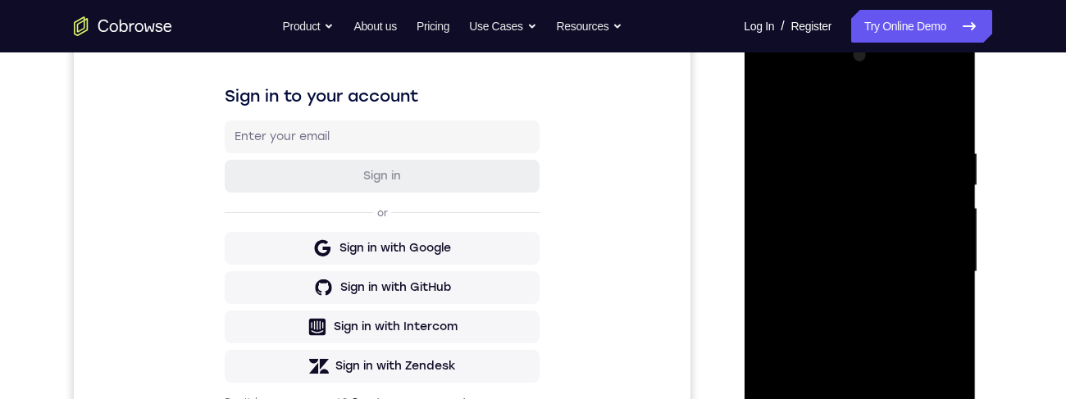
scroll to position [242, 0]
click at [848, 121] on div at bounding box center [859, 271] width 207 height 459
click at [846, 121] on div at bounding box center [859, 271] width 207 height 459
click at [914, 121] on div at bounding box center [859, 271] width 207 height 459
click at [902, 121] on div at bounding box center [859, 271] width 207 height 459
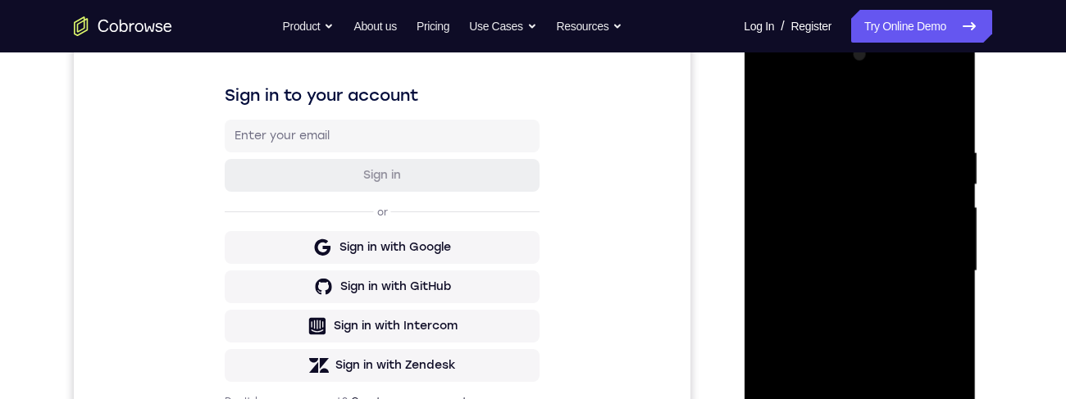
click at [904, 121] on div at bounding box center [859, 271] width 207 height 459
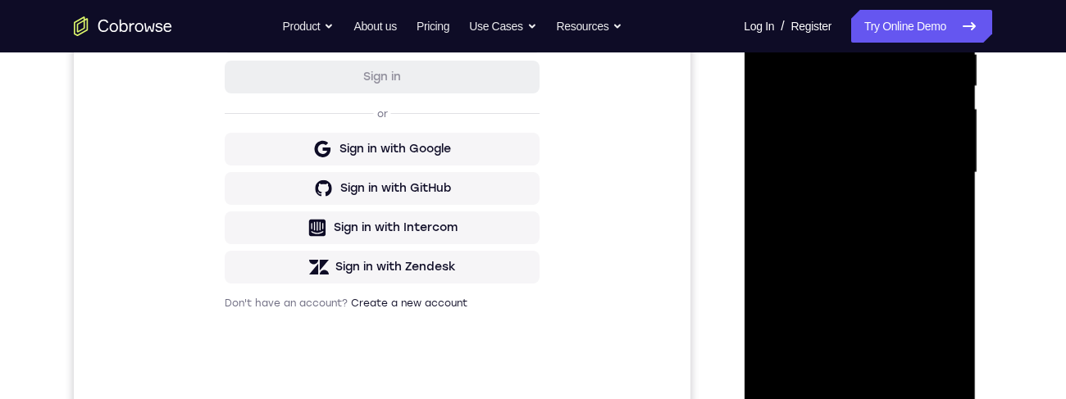
click at [944, 121] on div at bounding box center [859, 172] width 207 height 459
click at [947, 121] on div at bounding box center [859, 172] width 207 height 459
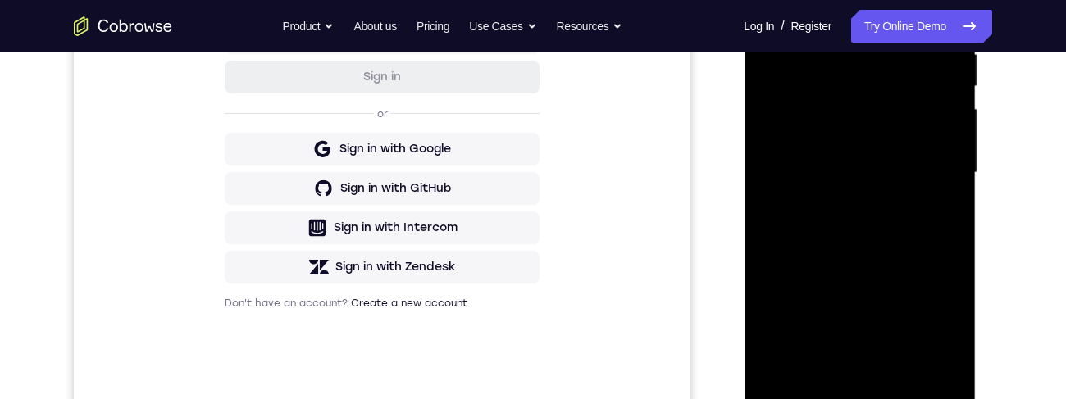
click at [948, 121] on div at bounding box center [859, 172] width 207 height 459
click at [950, 121] on div at bounding box center [859, 172] width 207 height 459
click at [954, 121] on div at bounding box center [859, 172] width 207 height 459
click at [952, 121] on div at bounding box center [859, 172] width 207 height 459
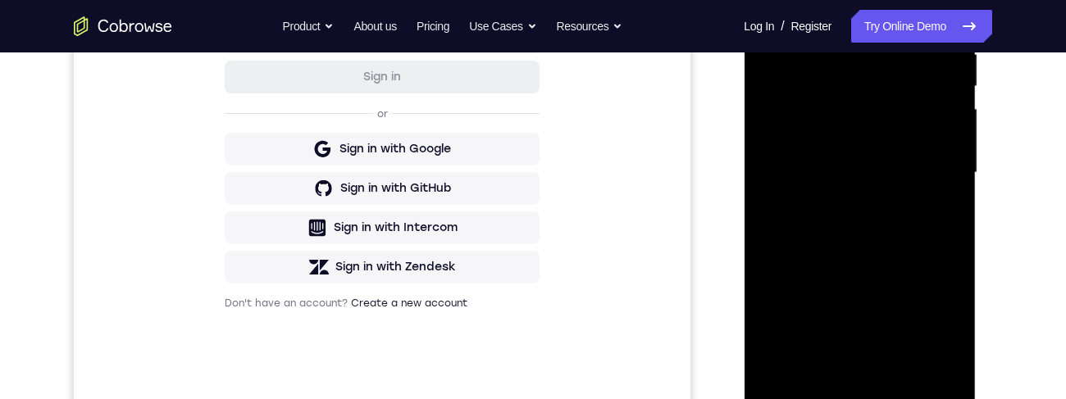
click at [948, 121] on div at bounding box center [859, 172] width 207 height 459
click at [950, 121] on div at bounding box center [859, 172] width 207 height 459
click at [949, 121] on div at bounding box center [859, 172] width 207 height 459
click at [951, 121] on div at bounding box center [859, 172] width 207 height 459
click at [950, 121] on div at bounding box center [859, 172] width 207 height 459
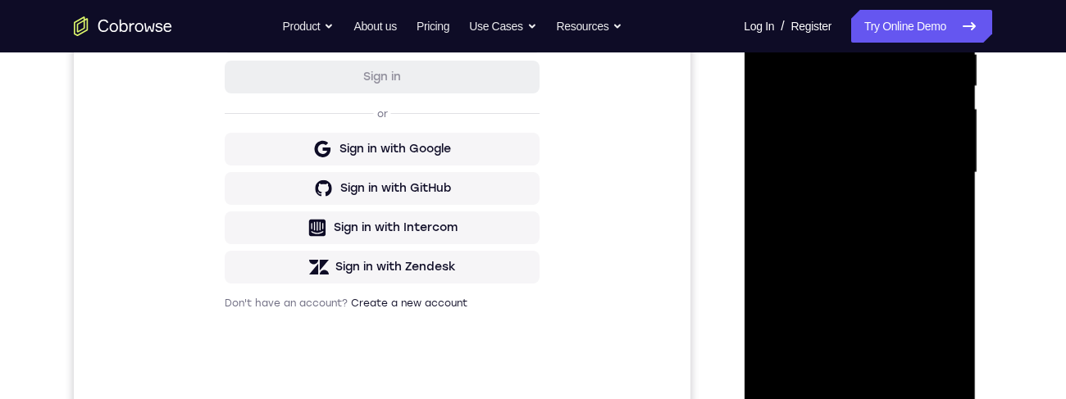
click at [907, 109] on div at bounding box center [859, 172] width 207 height 459
click at [903, 101] on div at bounding box center [859, 172] width 207 height 459
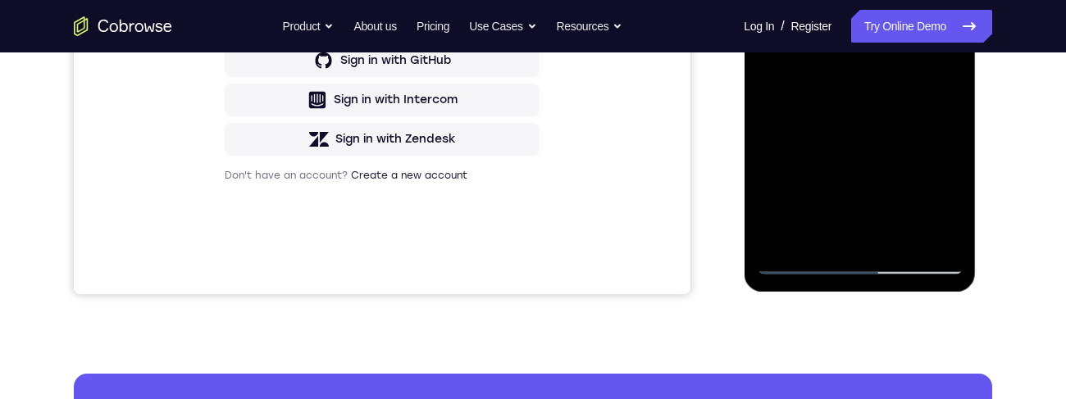
scroll to position [393, 0]
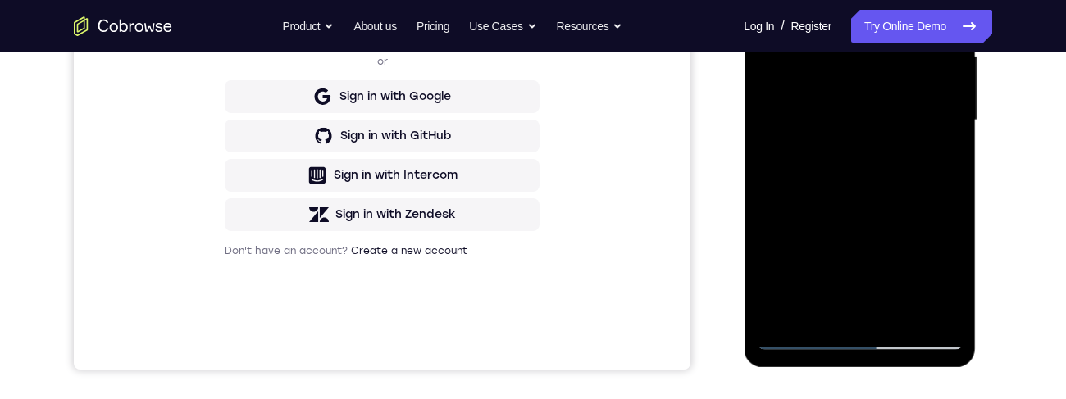
click at [910, 52] on div at bounding box center [859, 120] width 207 height 459
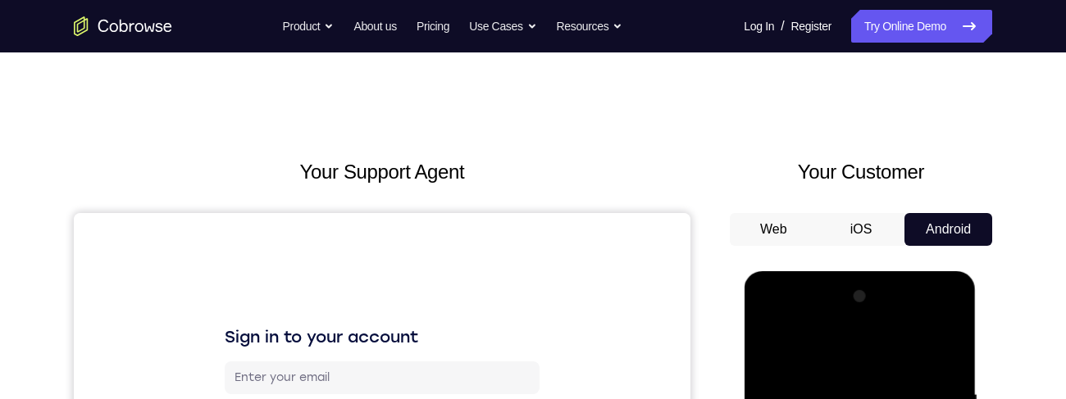
scroll to position [223, 0]
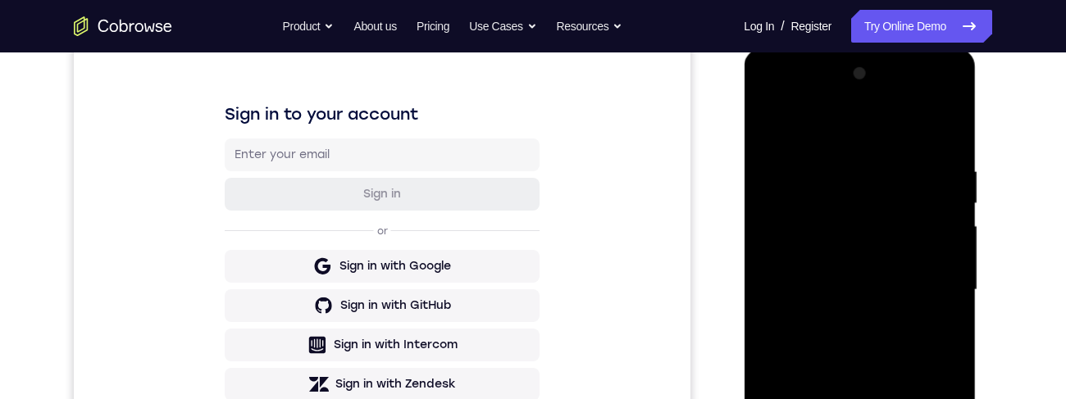
click at [890, 121] on div at bounding box center [859, 290] width 207 height 459
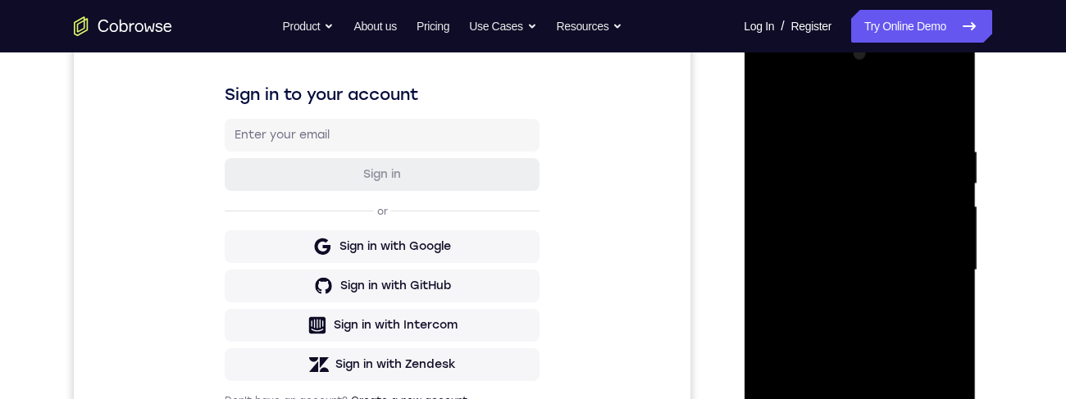
scroll to position [0, 0]
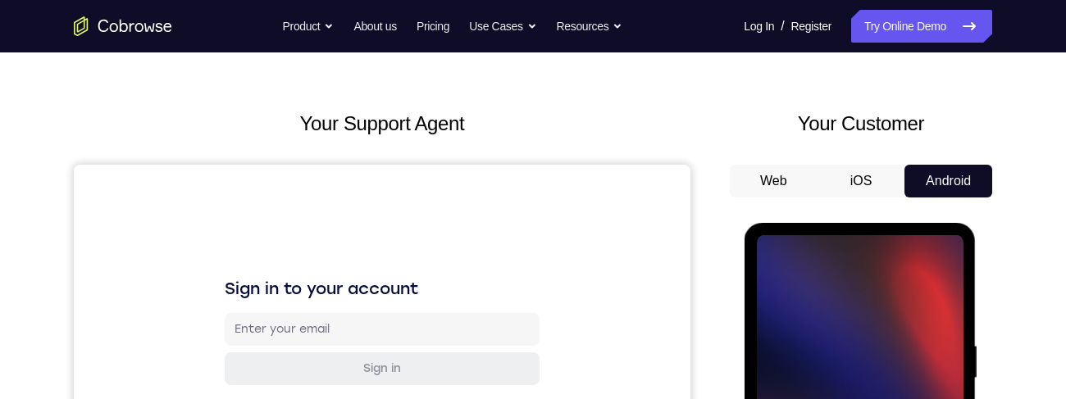
scroll to position [213, 0]
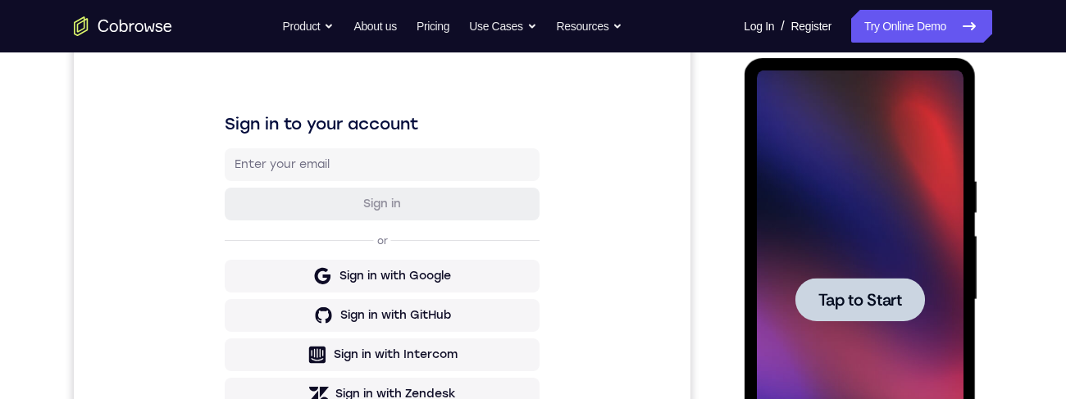
click at [922, 121] on div at bounding box center [859, 299] width 130 height 43
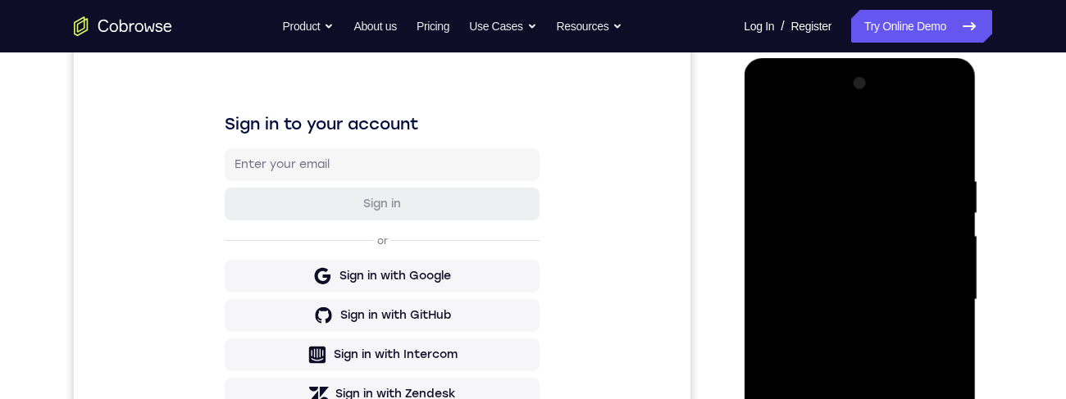
click at [6, 121] on div "Your Support Agent Your Customer Web iOS Android Next Steps We’d be happy to gi…" at bounding box center [533, 379] width 1066 height 1081
click at [7, 121] on div "Your Support Agent Your Customer Web iOS Android Next Steps We’d be happy to gi…" at bounding box center [533, 379] width 1066 height 1081
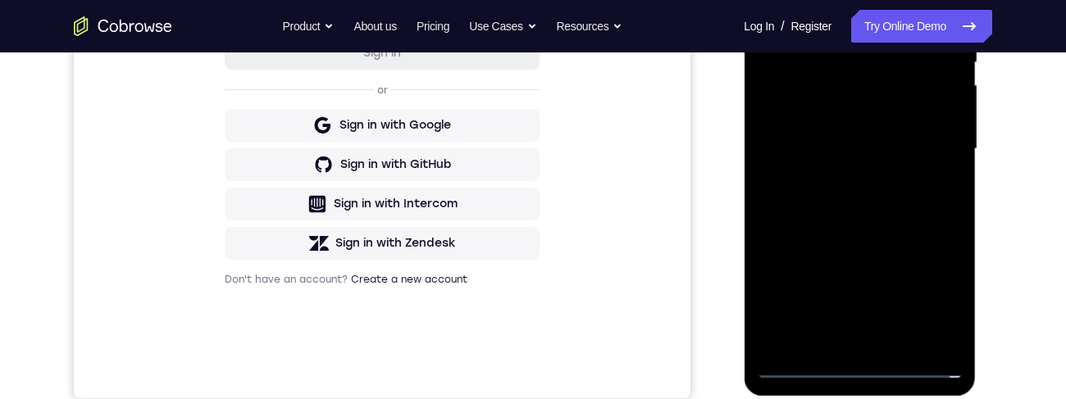
scroll to position [581, 0]
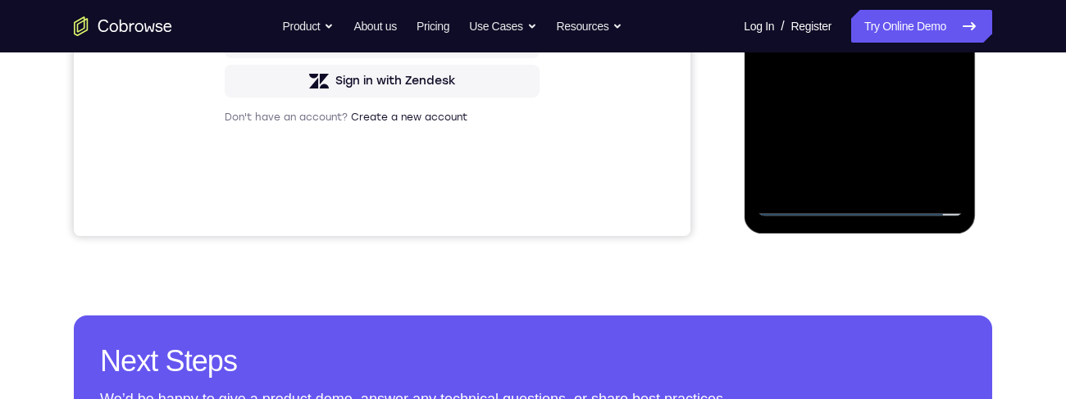
scroll to position [495, 0]
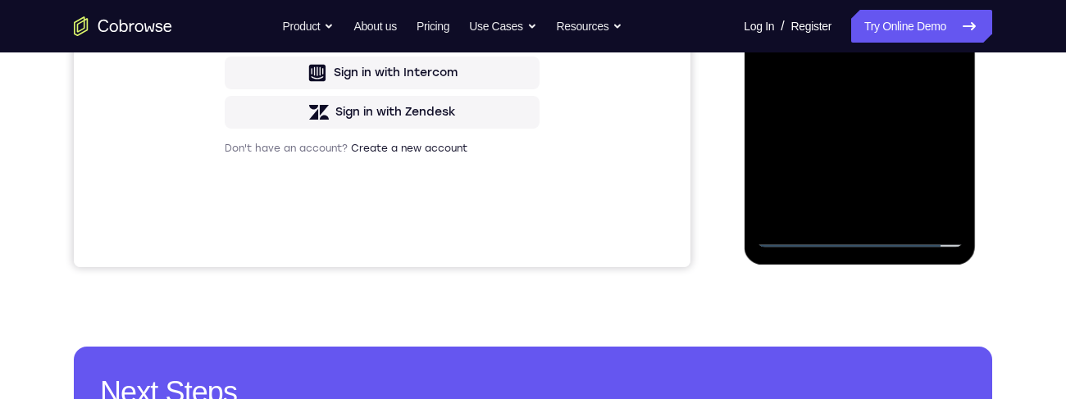
click at [876, 121] on div at bounding box center [859, 18] width 207 height 459
click at [869, 121] on div at bounding box center [859, 18] width 207 height 459
click at [866, 121] on div at bounding box center [859, 18] width 207 height 459
click at [869, 121] on div at bounding box center [859, 18] width 207 height 459
click at [870, 121] on div at bounding box center [859, 18] width 207 height 459
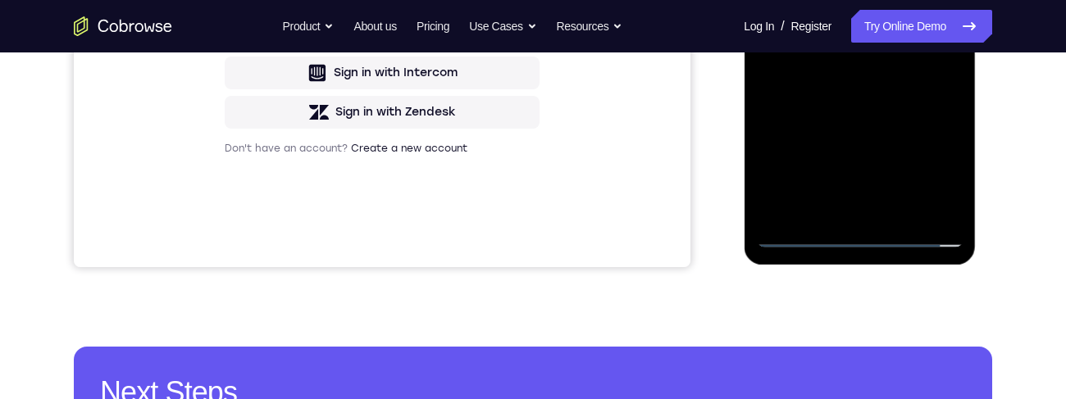
click at [874, 121] on div at bounding box center [859, 18] width 207 height 459
click at [875, 121] on div at bounding box center [859, 18] width 207 height 459
click at [864, 121] on div at bounding box center [859, 18] width 207 height 459
click at [858, 121] on div at bounding box center [859, 18] width 207 height 459
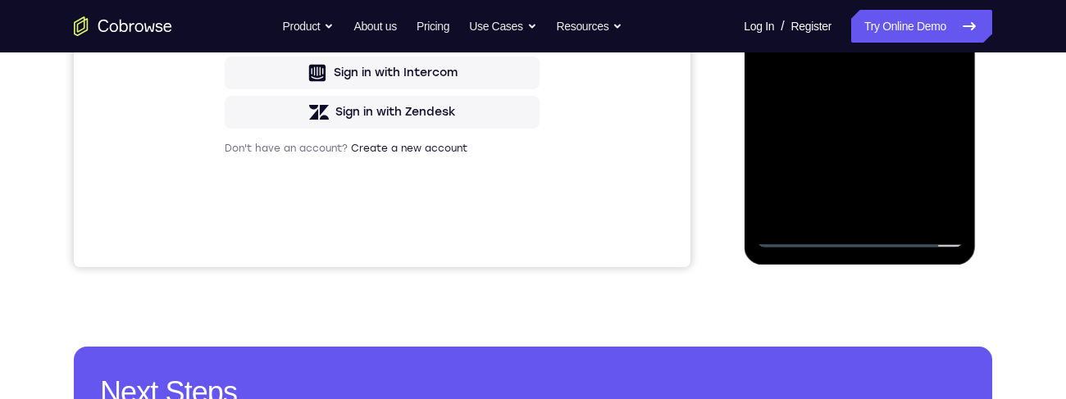
click at [858, 121] on div at bounding box center [859, 18] width 207 height 459
click at [862, 121] on div at bounding box center [859, 18] width 207 height 459
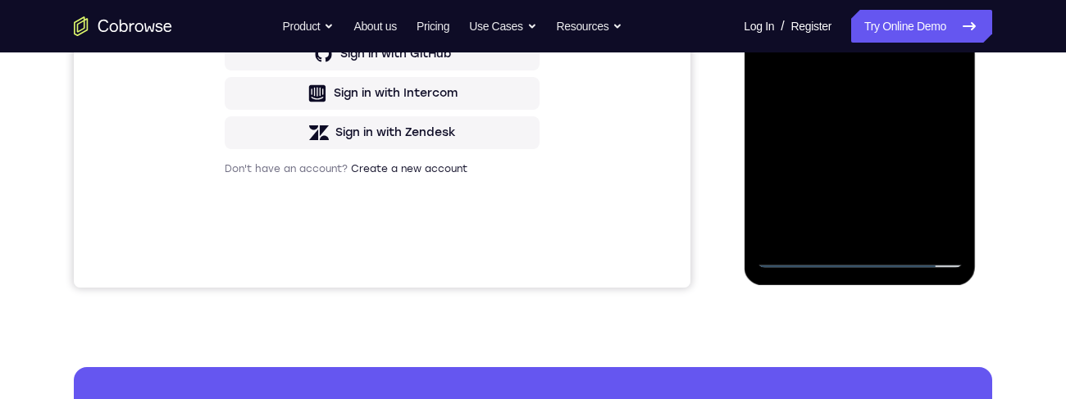
click at [866, 121] on div at bounding box center [859, 38] width 207 height 459
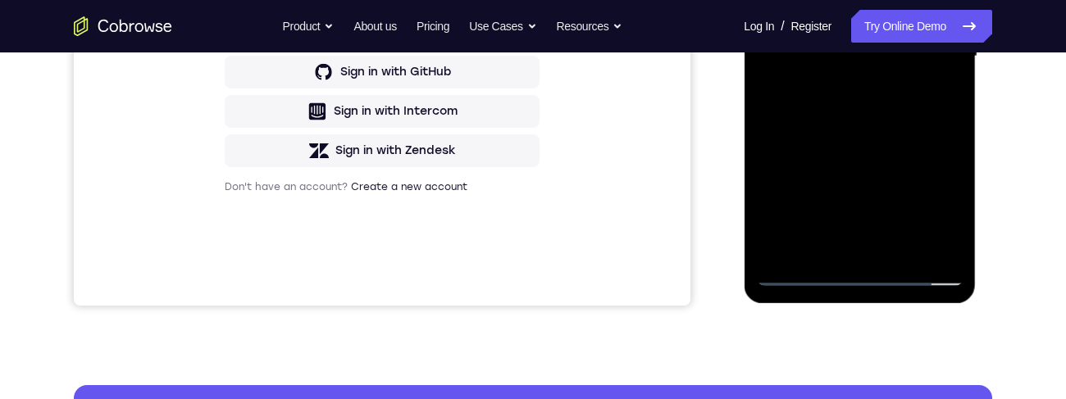
click at [974, 121] on div at bounding box center [859, 59] width 232 height 489
